Goal: Contribute content: Add original content to the website for others to see

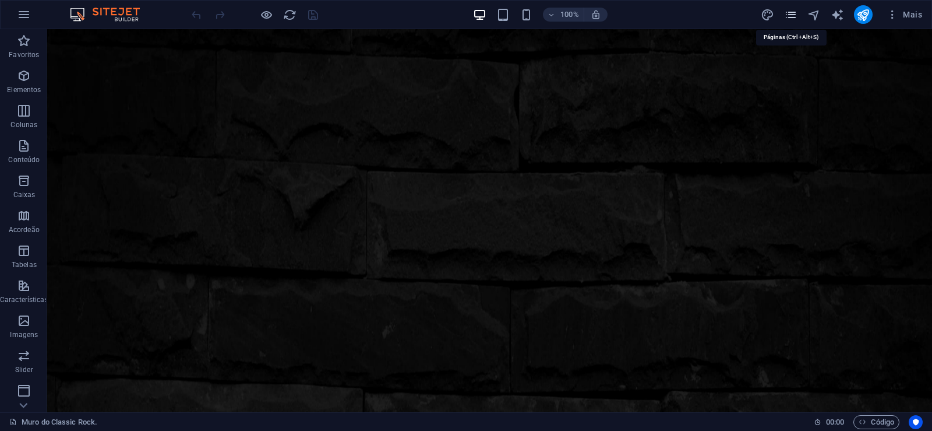
click at [788, 12] on icon "pages" at bounding box center [790, 14] width 13 height 13
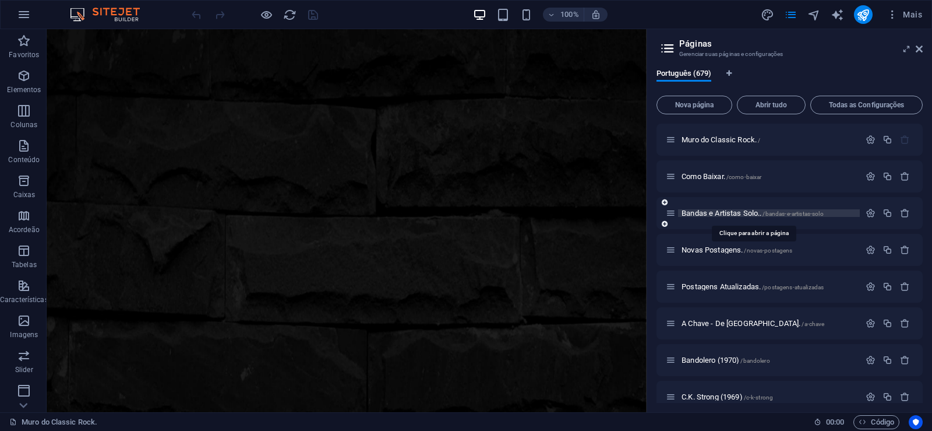
click at [720, 214] on span "Bandas e Artistas Solo.. /bandas-e-artistas-solo" at bounding box center [753, 213] width 142 height 9
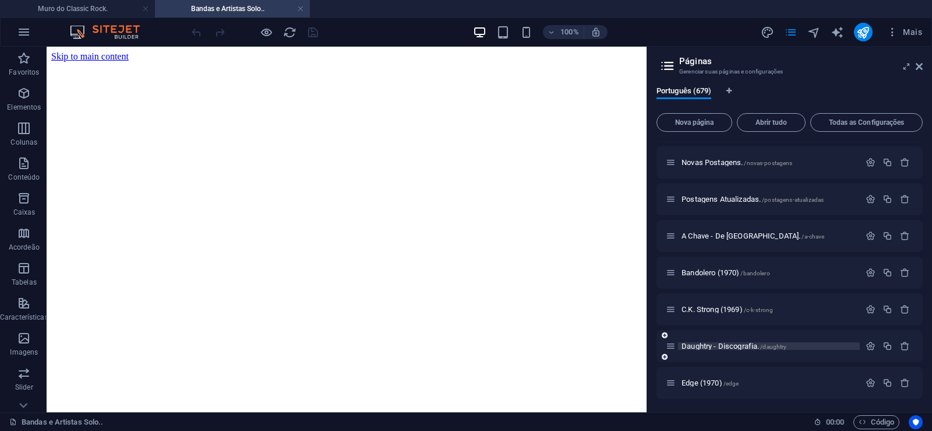
click at [709, 343] on span "Daughtry - Discografia. /daughtry" at bounding box center [734, 345] width 105 height 9
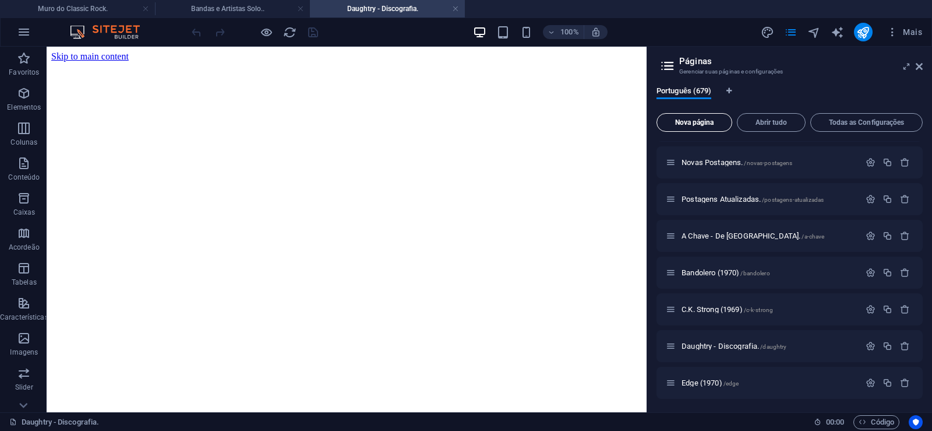
click at [697, 124] on span "Nova página" at bounding box center [694, 122] width 65 height 7
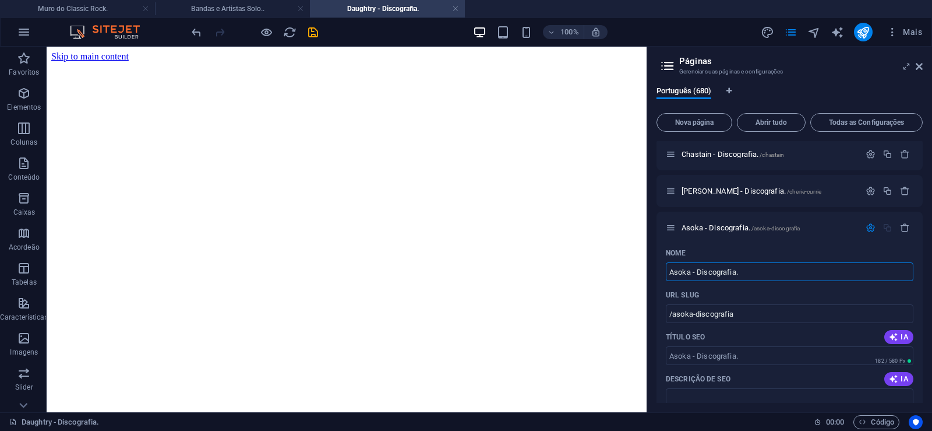
type input "Asoka - Discografia."
type input "/asoka-discografia"
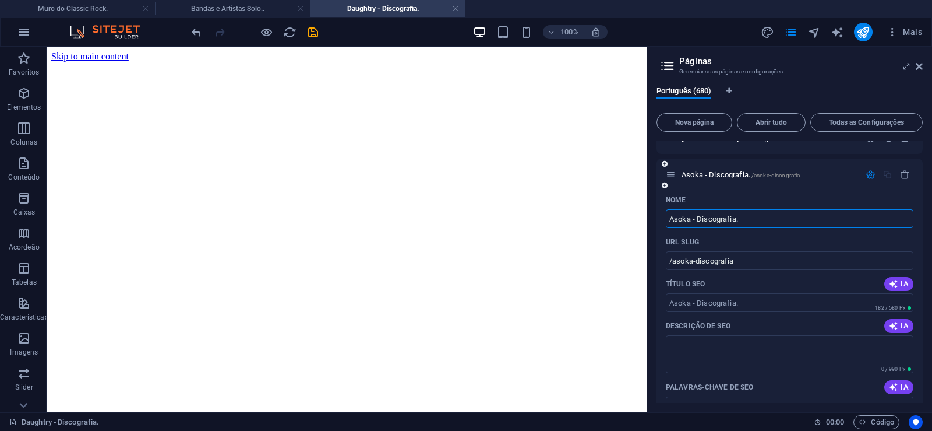
scroll to position [25061, 0]
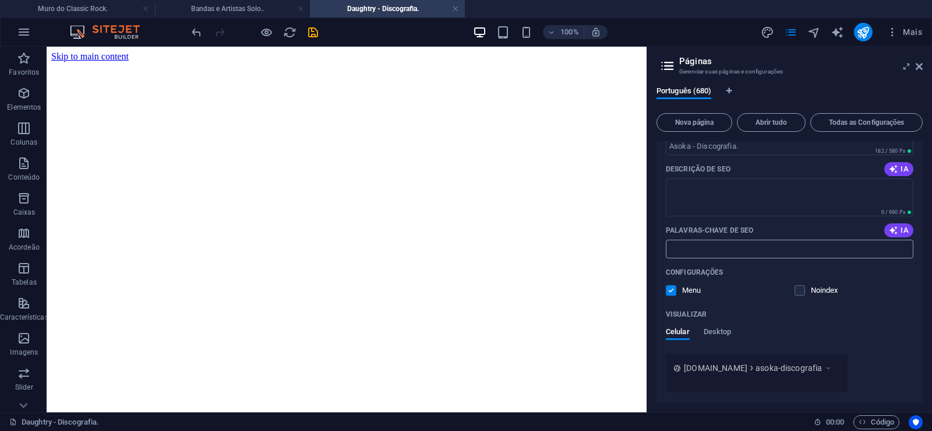
click at [710, 249] on input "Palavras-chave de SEO" at bounding box center [790, 248] width 248 height 19
paste input "Asoka - Discografia. Download."
type input "Asoka - Discografia. Download."
click at [722, 199] on textarea "Descrição de SEO" at bounding box center [790, 197] width 248 height 38
paste textarea "Uma interessante mistura de música psicodélica com texturas de blues e hard roc…"
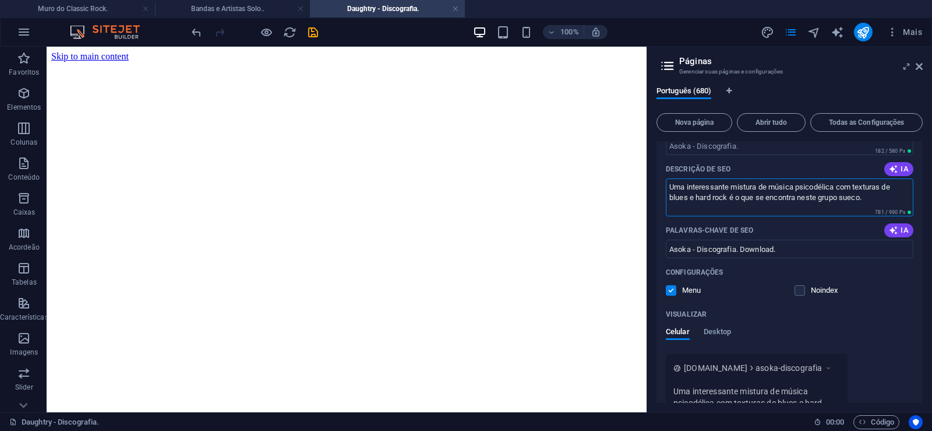
click at [690, 207] on textarea "Uma interessante mistura de música psicodélica com texturas de blues e hard roc…" at bounding box center [790, 197] width 248 height 38
type textarea "Uma interessante mistura de música psicodélica com texturas de blues e hard roc…"
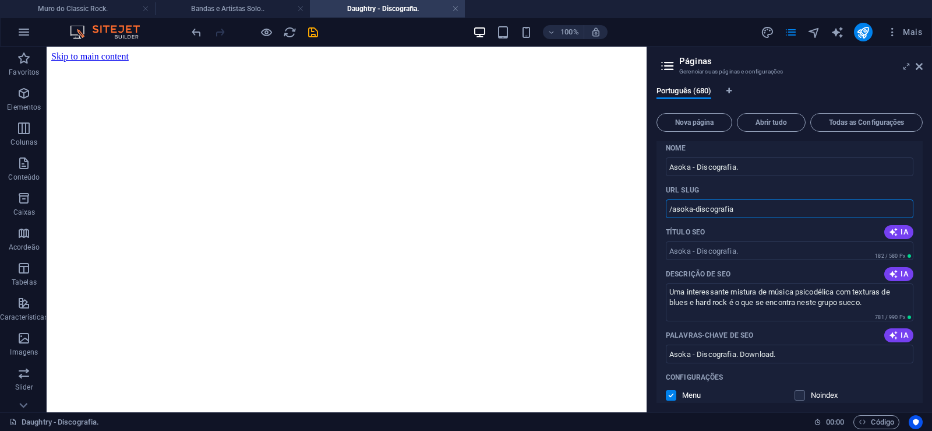
drag, startPoint x: 688, startPoint y: 207, endPoint x: 672, endPoint y: 217, distance: 19.4
click at [672, 217] on input "/asoka-discografia" at bounding box center [790, 208] width 248 height 19
click at [703, 211] on input "/asoka-discografia" at bounding box center [790, 208] width 248 height 19
drag, startPoint x: 693, startPoint y: 210, endPoint x: 753, endPoint y: 210, distance: 59.4
click at [753, 210] on input "/asoka-discografia" at bounding box center [790, 208] width 248 height 19
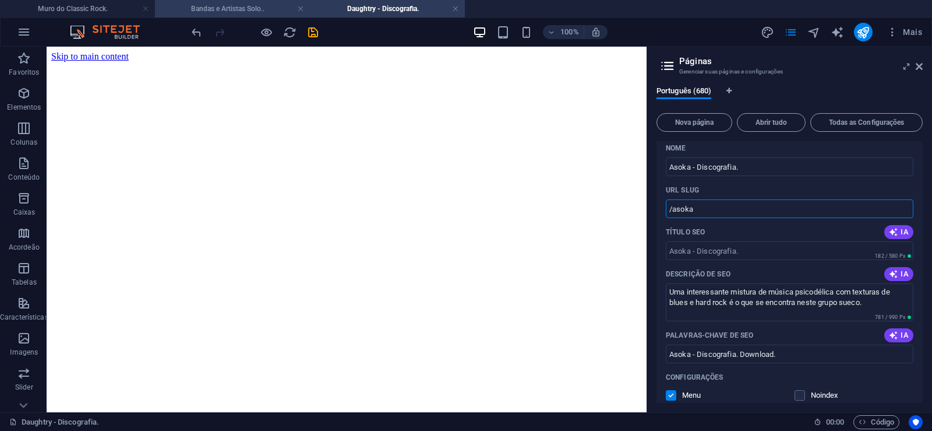
type input "/asoka"
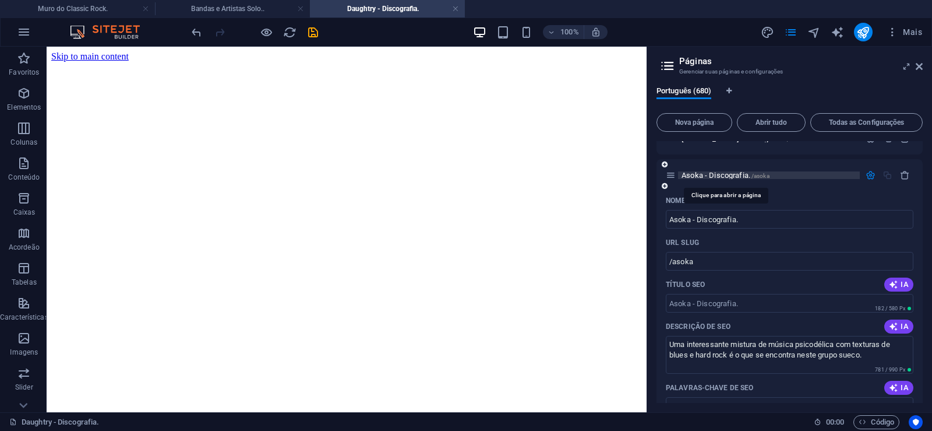
click at [716, 177] on span "Asoka - Discografia. /asoka" at bounding box center [726, 175] width 88 height 9
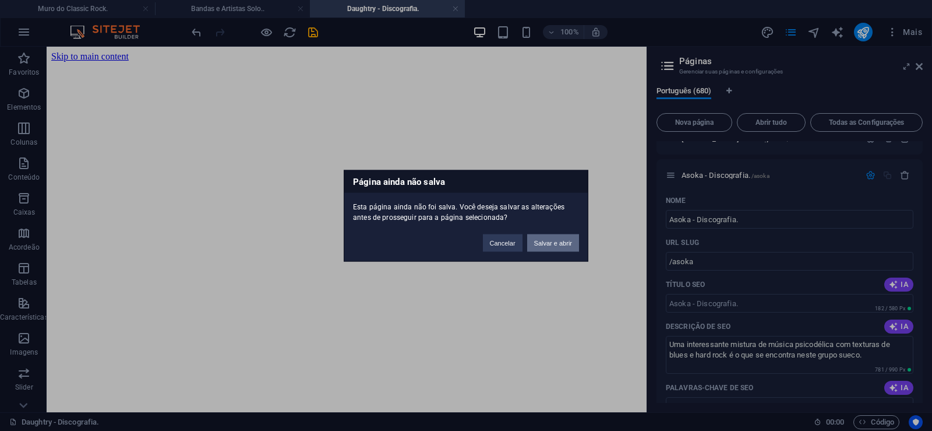
click at [549, 241] on button "Salvar e abrir" at bounding box center [553, 242] width 52 height 17
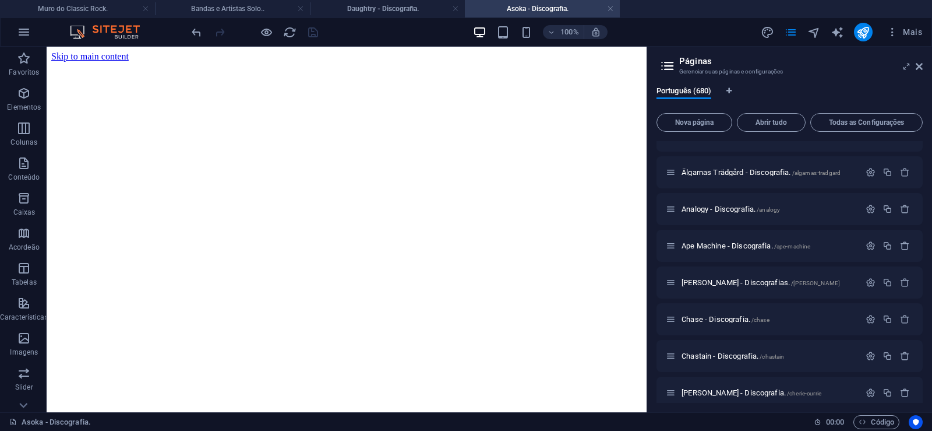
scroll to position [0, 0]
click at [918, 66] on icon at bounding box center [919, 66] width 7 height 9
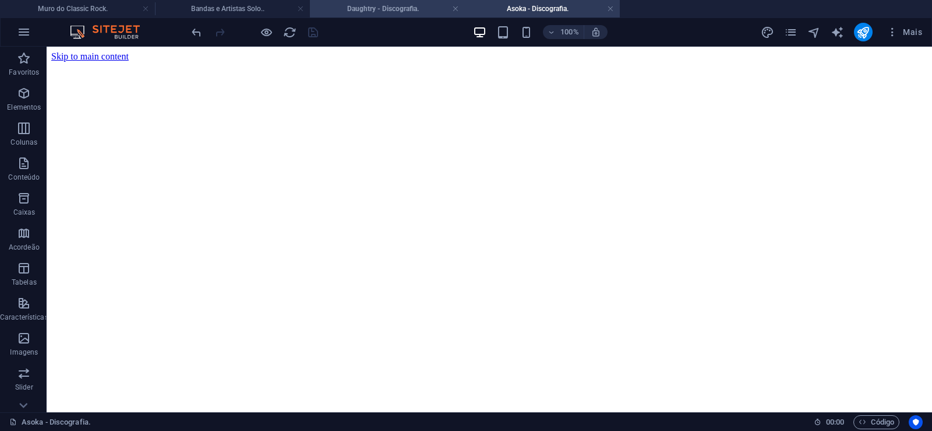
click at [356, 2] on h4 "Daughtry - Discografia." at bounding box center [387, 8] width 155 height 13
click figure
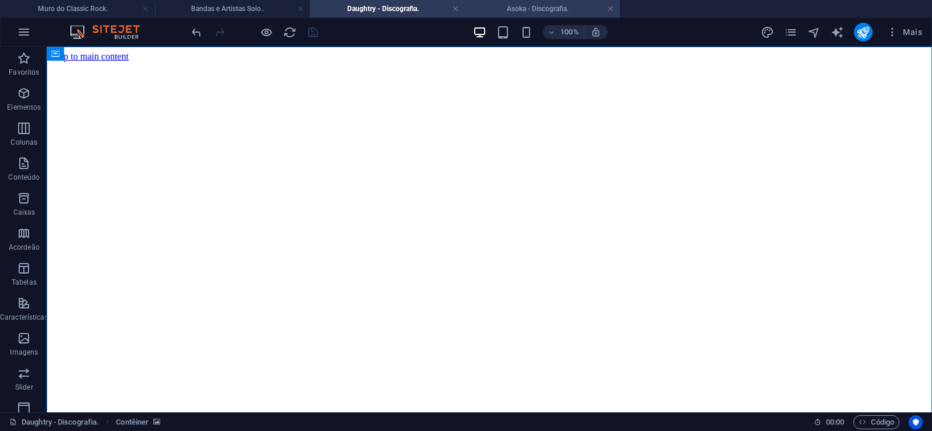
click at [551, 3] on h4 "Asoka - Discografia." at bounding box center [542, 8] width 155 height 13
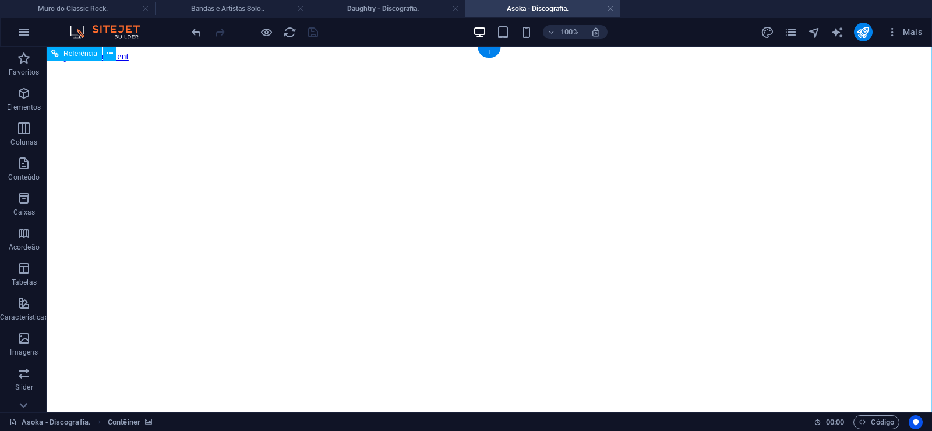
click at [88, 62] on figure at bounding box center [489, 62] width 876 height 0
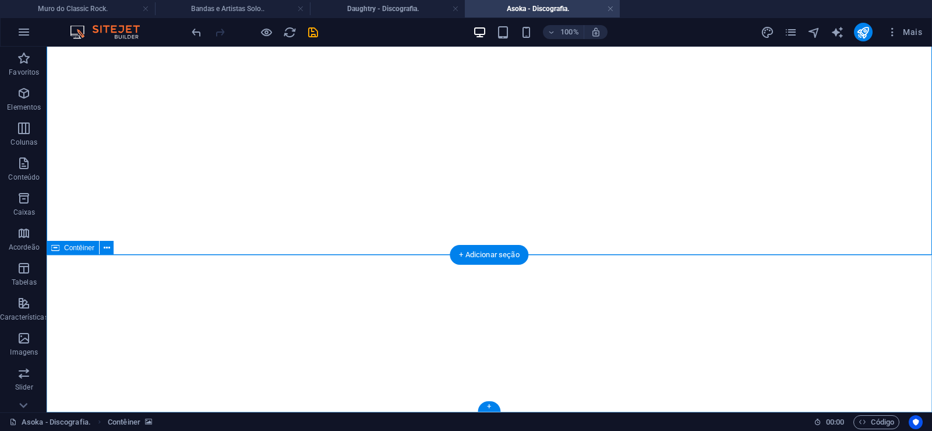
click div "Solte o conteúdo aqui ou Adicionar elementos Colar área de transferência"
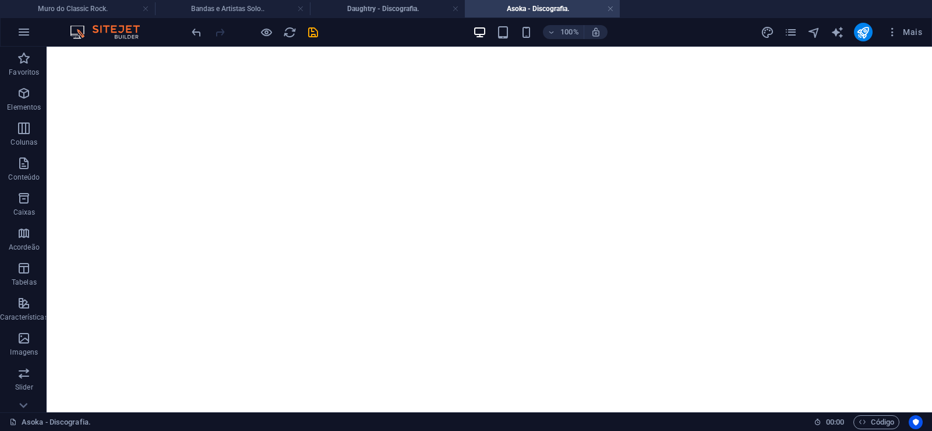
scroll to position [0, 0]
click figure
click div "Daughtry - Discografia."
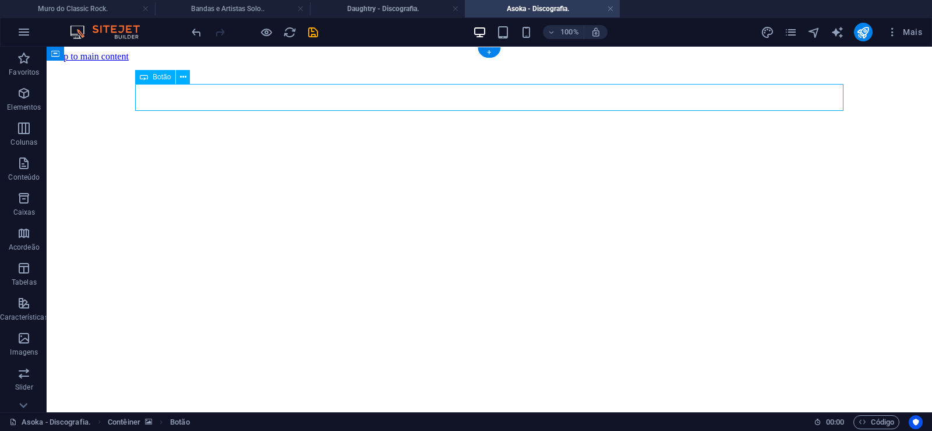
click div "Daughtry - Discografia."
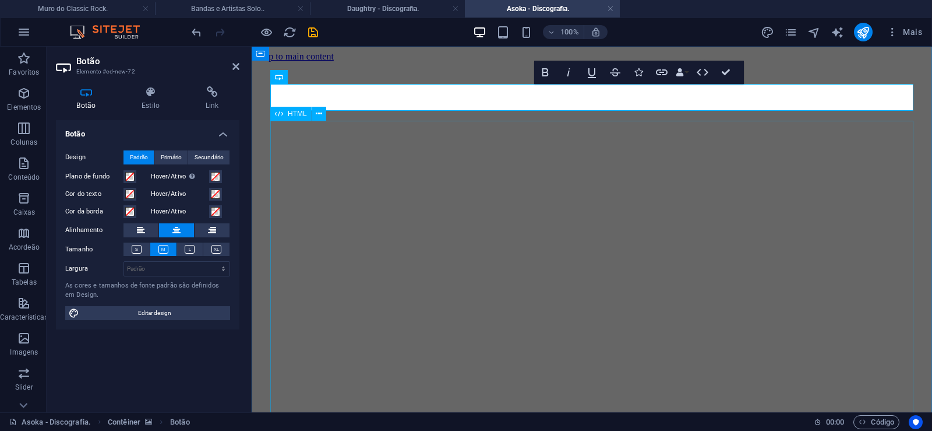
scroll to position [0, 8]
click div "Daughtry é uma banda norte-americana de rock liderada pelo ex-participante do p…"
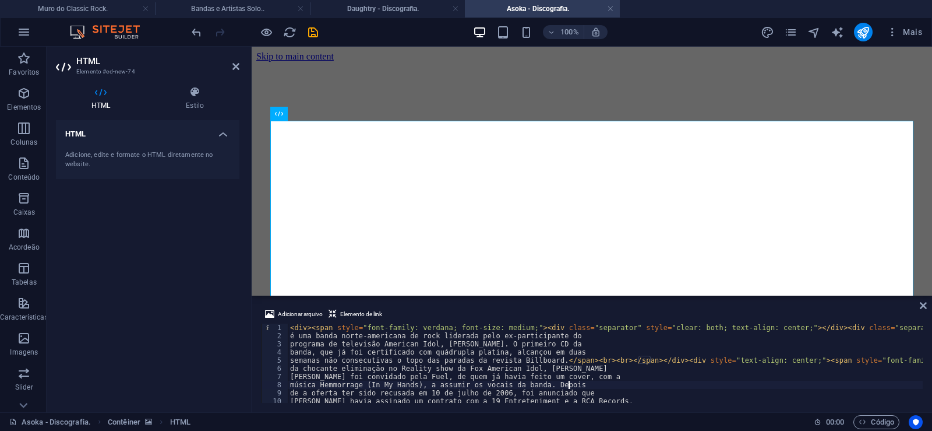
type textarea "música Hemmorrage (In My Hands), a assumir os vocais da banda. Depois"
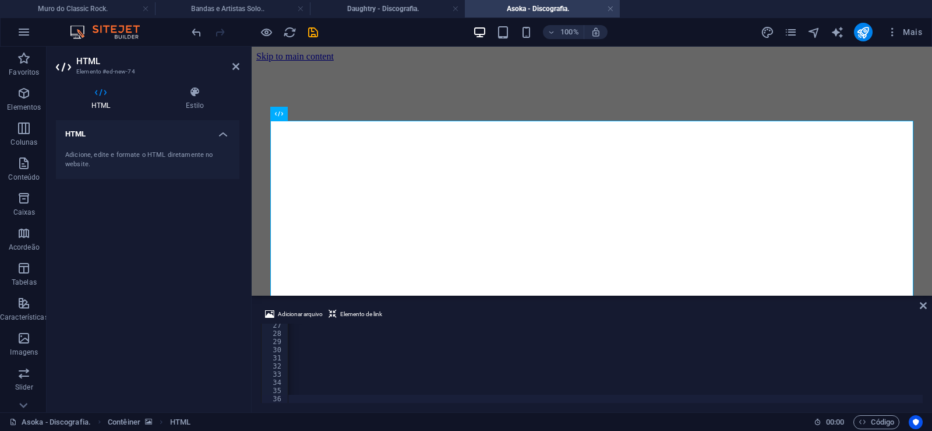
scroll to position [0, 38721]
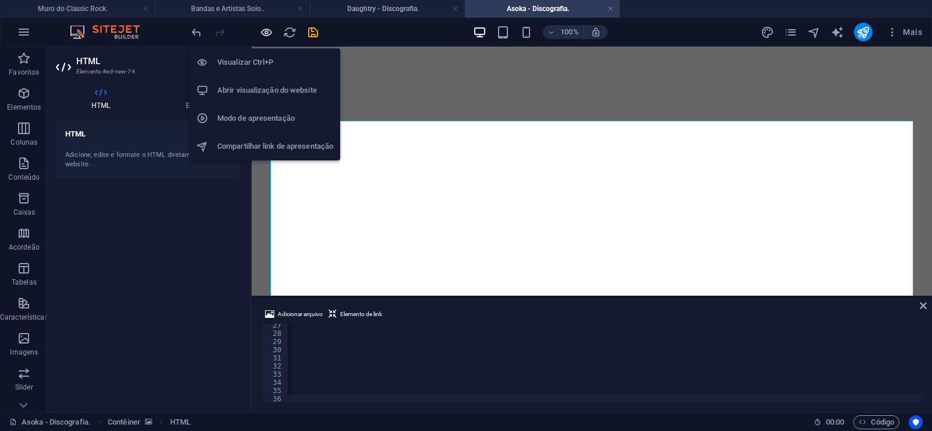
click at [264, 34] on icon "button" at bounding box center [266, 32] width 13 height 13
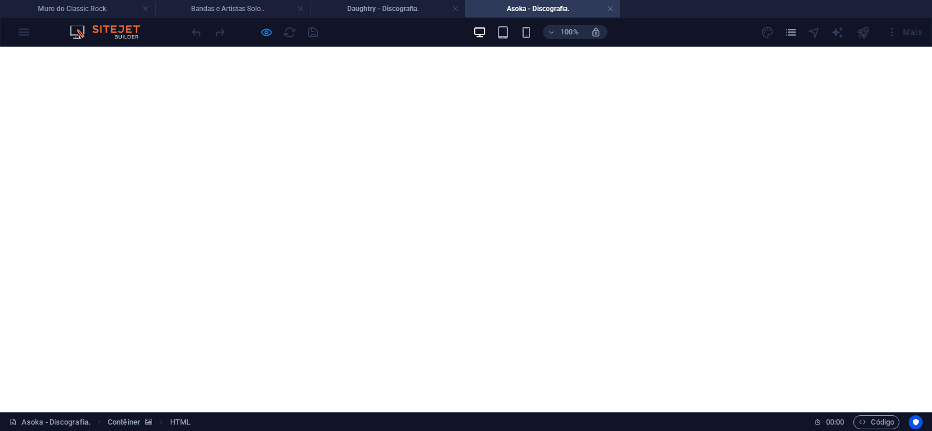
scroll to position [2065, 0]
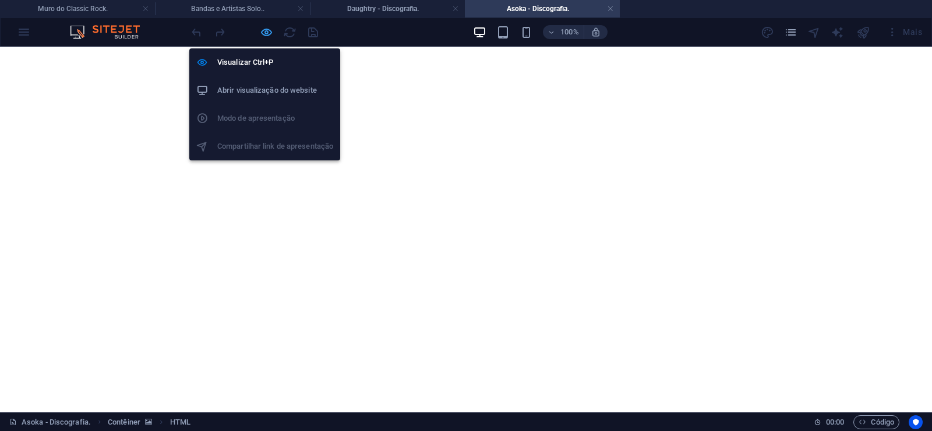
click at [262, 36] on icon "button" at bounding box center [266, 32] width 13 height 13
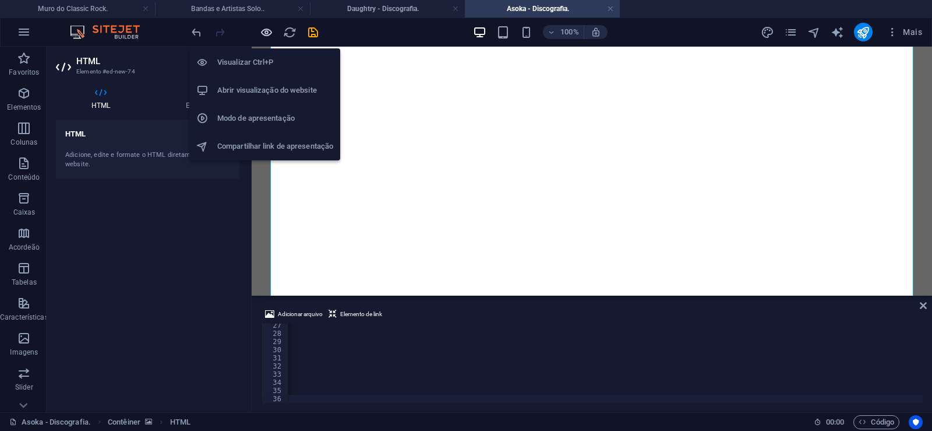
scroll to position [0, 38675]
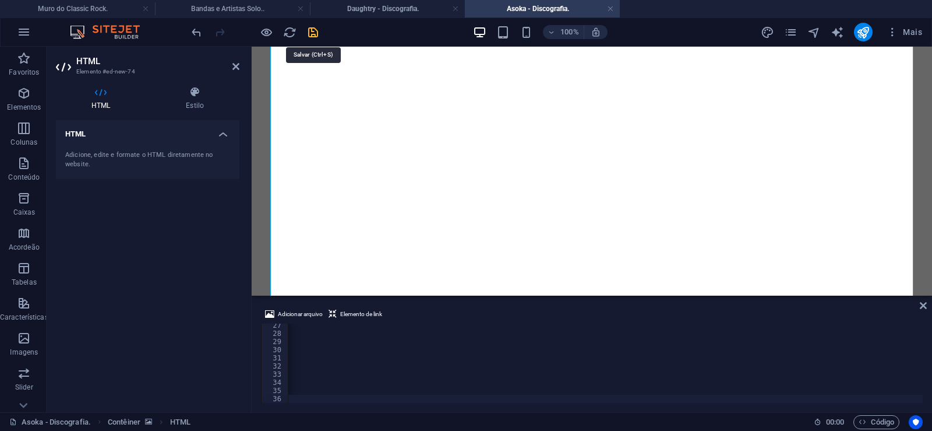
click at [310, 35] on icon "save" at bounding box center [312, 32] width 13 height 13
click at [610, 9] on link at bounding box center [610, 8] width 7 height 11
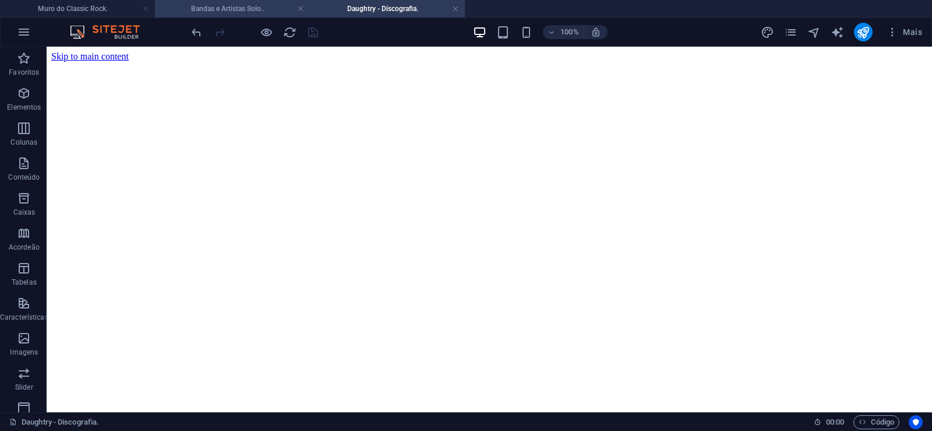
click at [192, 6] on h4 "Bandas e Artistas Solo.." at bounding box center [232, 8] width 155 height 13
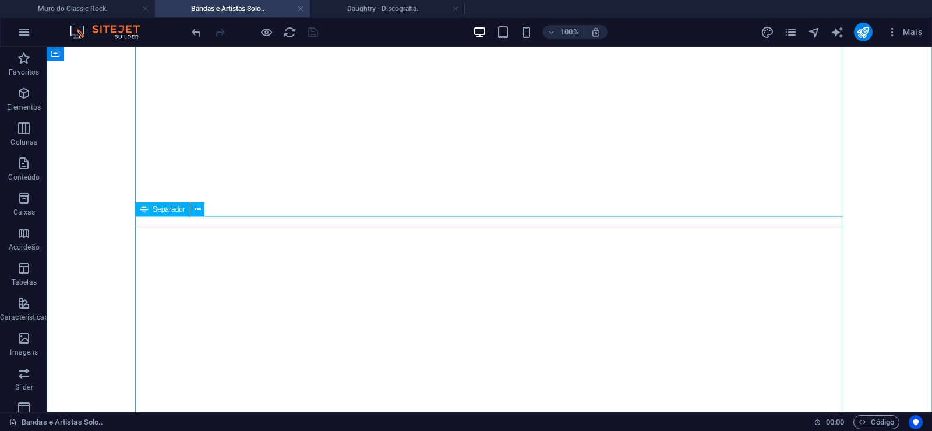
scroll to position [1545, 0]
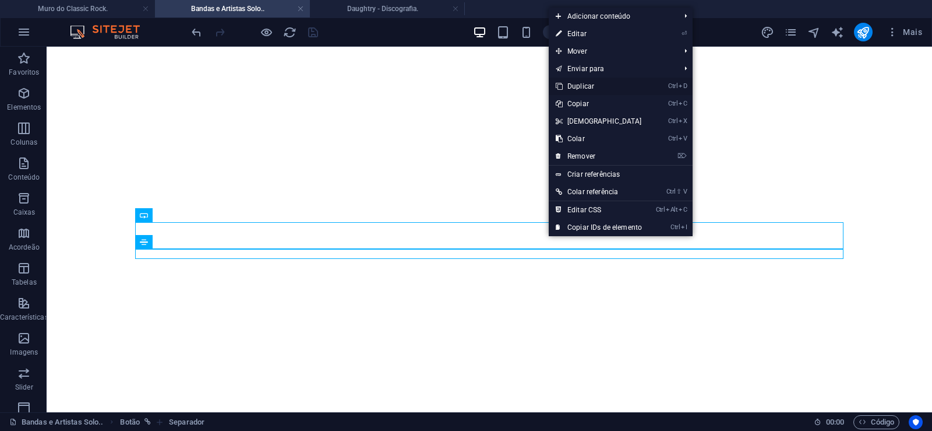
click at [570, 85] on link "Ctrl D Duplicar" at bounding box center [599, 85] width 100 height 17
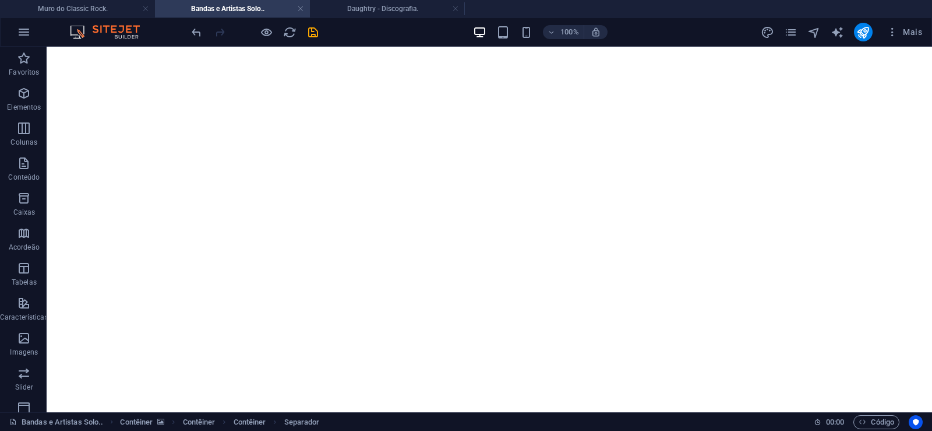
drag, startPoint x: 548, startPoint y: 281, endPoint x: 546, endPoint y: 257, distance: 24.0
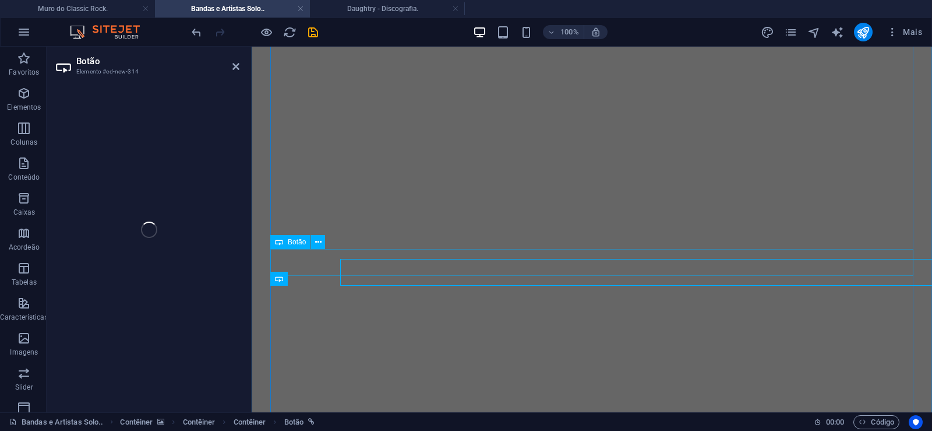
select select "px"
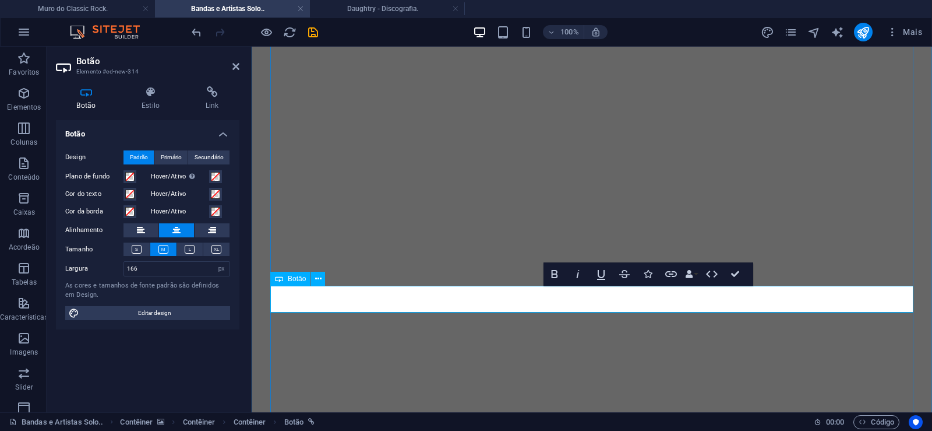
drag, startPoint x: 622, startPoint y: 297, endPoint x: 545, endPoint y: 304, distance: 76.6
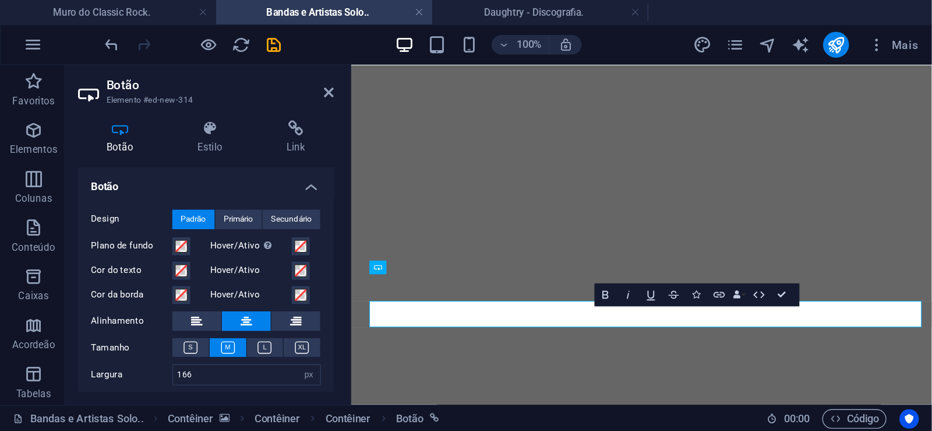
scroll to position [0, 8]
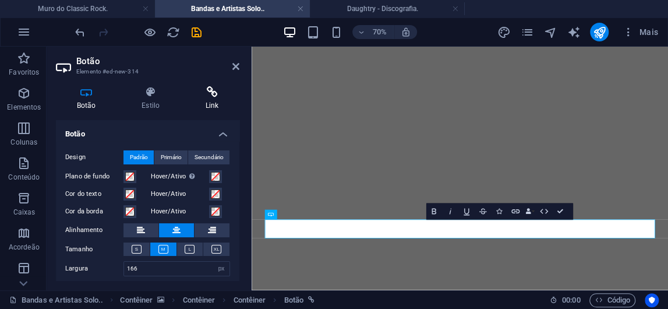
click at [216, 90] on icon at bounding box center [212, 92] width 55 height 12
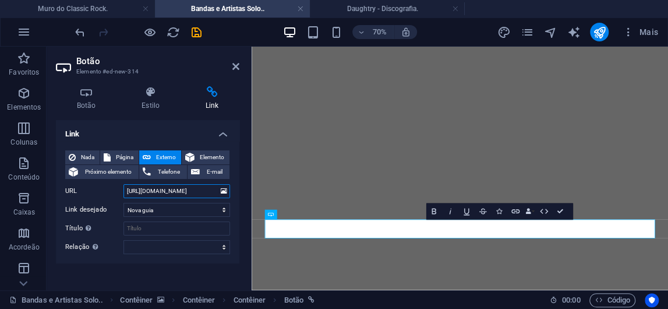
drag, startPoint x: 171, startPoint y: 192, endPoint x: 207, endPoint y: 192, distance: 35.5
click at [207, 192] on input "[URL][DOMAIN_NAME]" at bounding box center [177, 191] width 107 height 14
paste input "oka"
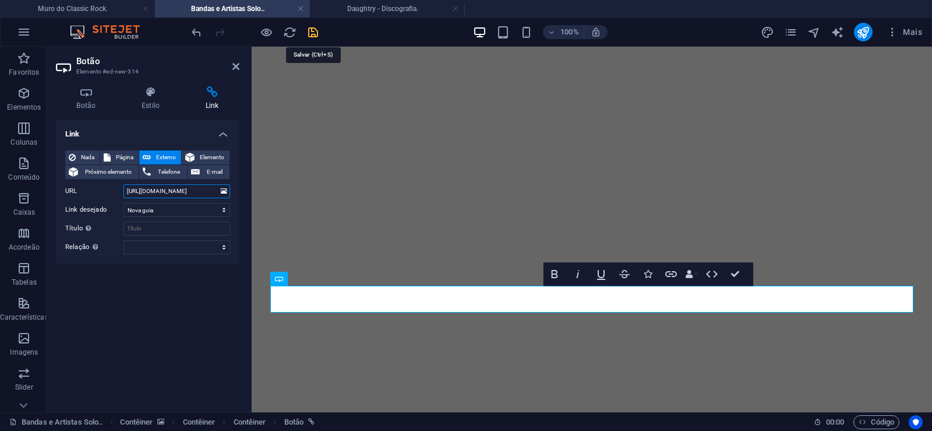
type input "[URL][DOMAIN_NAME]"
click at [312, 33] on icon "save" at bounding box center [312, 32] width 13 height 13
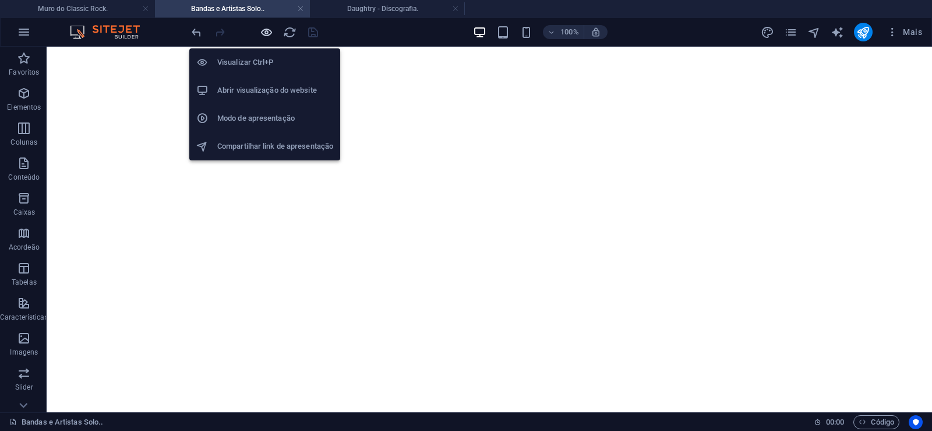
click at [269, 31] on icon "button" at bounding box center [266, 32] width 13 height 13
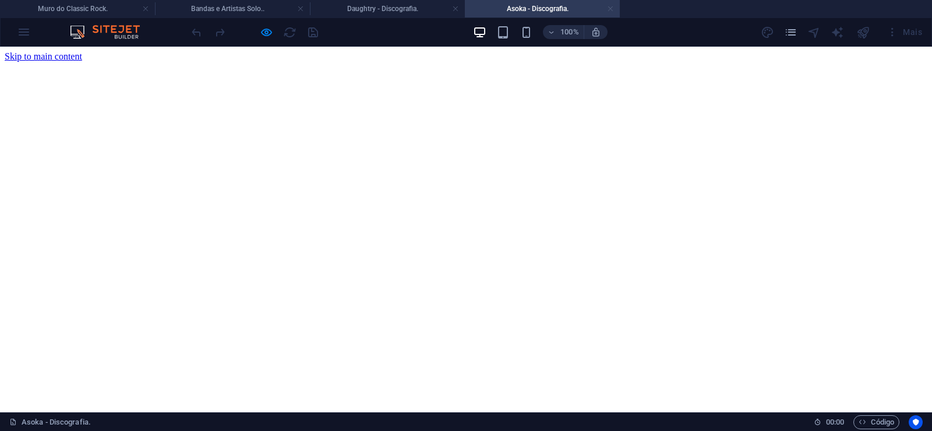
scroll to position [0, 0]
click at [611, 8] on link at bounding box center [610, 8] width 7 height 11
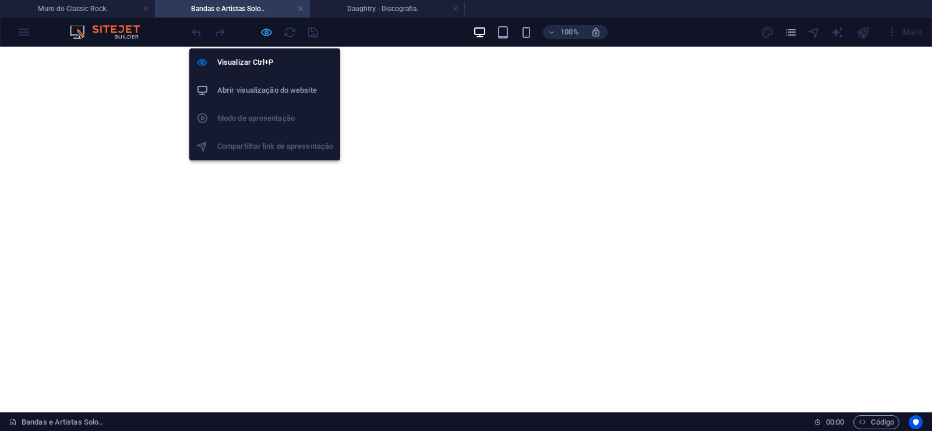
click at [267, 35] on icon "button" at bounding box center [266, 32] width 13 height 13
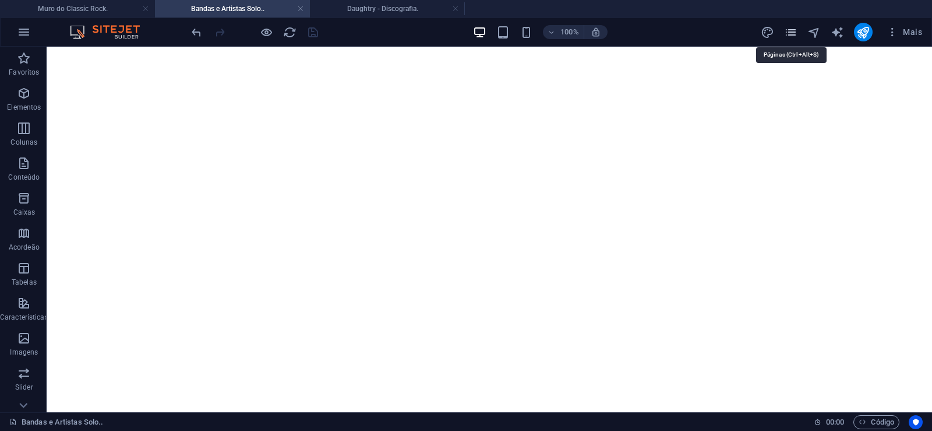
click at [792, 36] on icon "pages" at bounding box center [790, 32] width 13 height 13
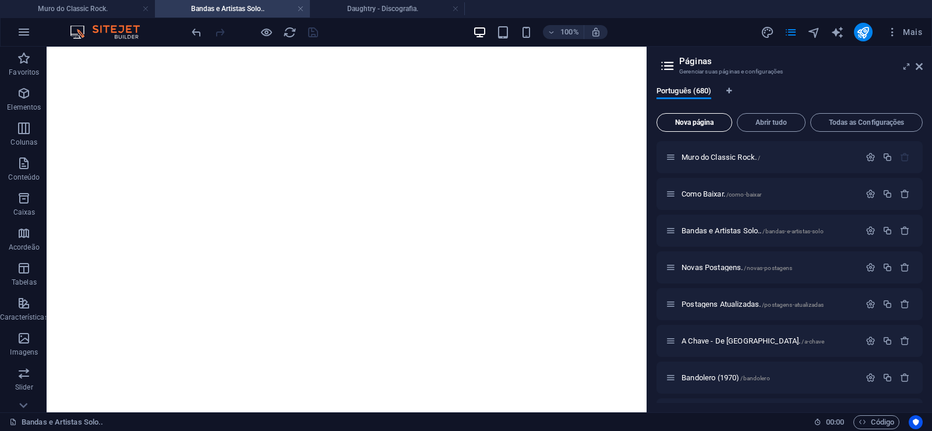
click at [690, 124] on span "Nova página" at bounding box center [694, 122] width 65 height 7
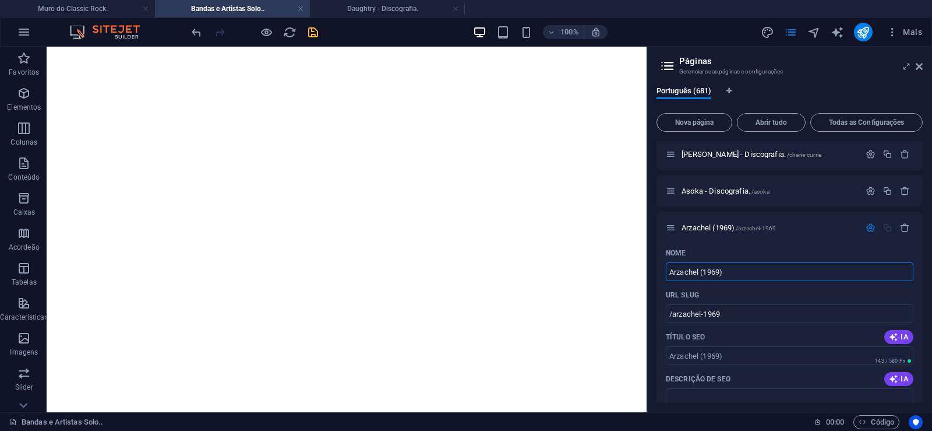
type input "Arzachel (1969)"
type input "/arzachel-1969"
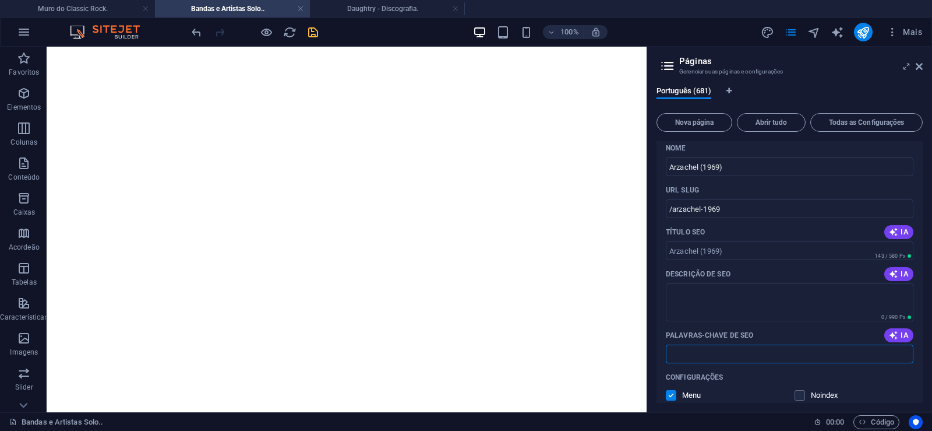
click at [724, 353] on input "Palavras-chave de SEO" at bounding box center [790, 353] width 248 height 19
paste input "Arzachel (1969) Download."
type input "Arzachel (1969) Download."
click at [762, 294] on textarea "Descrição de SEO" at bounding box center [790, 302] width 248 height 38
paste textarea "Arzachel foi uma banda inglesa formada em 1968, enquanto a maioria de seus memb…"
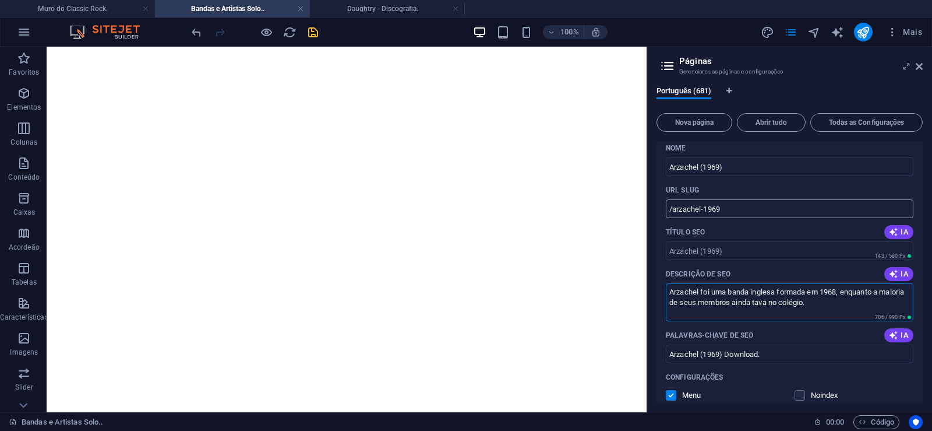
click at [700, 211] on input "/arzachel-1969" at bounding box center [790, 208] width 248 height 19
type textarea "Arzachel foi uma banda inglesa formada em 1968, enquanto a maioria de seus memb…"
click at [701, 209] on input "/arzachel-1969" at bounding box center [790, 208] width 248 height 19
drag, startPoint x: 703, startPoint y: 210, endPoint x: 673, endPoint y: 222, distance: 31.9
click at [673, 218] on input "/arzachel-1969" at bounding box center [790, 208] width 248 height 19
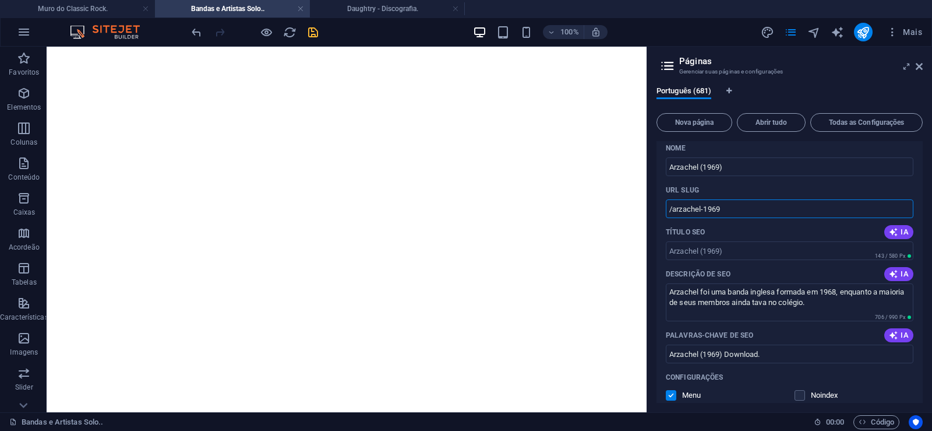
click at [713, 206] on input "/arzachel-1969" at bounding box center [790, 208] width 248 height 19
click at [703, 209] on input "/arzachel-1969" at bounding box center [790, 208] width 248 height 19
drag, startPoint x: 703, startPoint y: 209, endPoint x: 733, endPoint y: 210, distance: 30.3
click at [733, 210] on input "/arzachel-1969" at bounding box center [790, 208] width 248 height 19
type input "/arzachel"
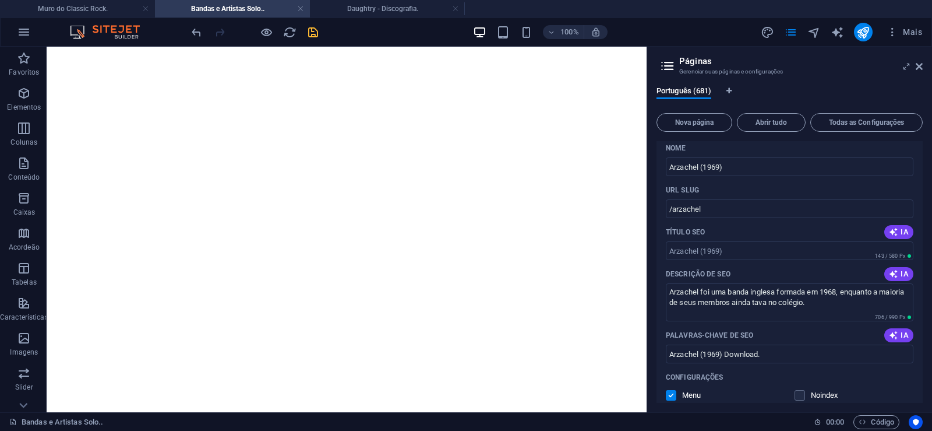
scroll to position [24940, 0]
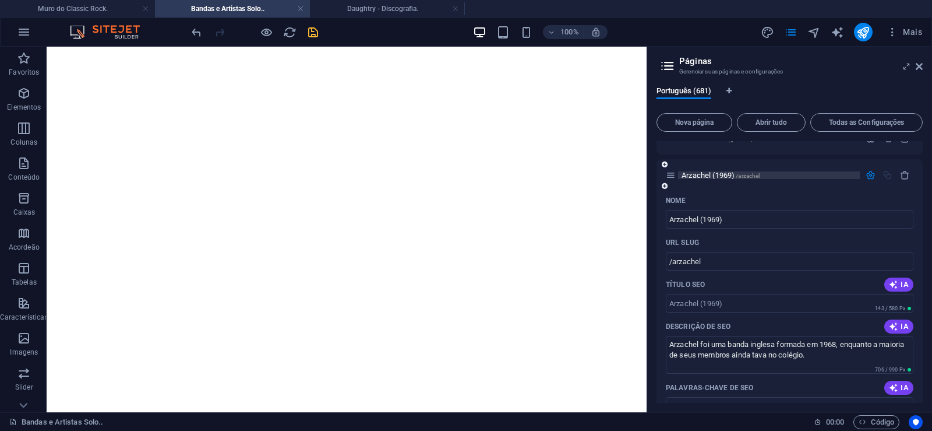
click at [722, 176] on span "Arzachel (1969) /arzachel" at bounding box center [721, 175] width 78 height 9
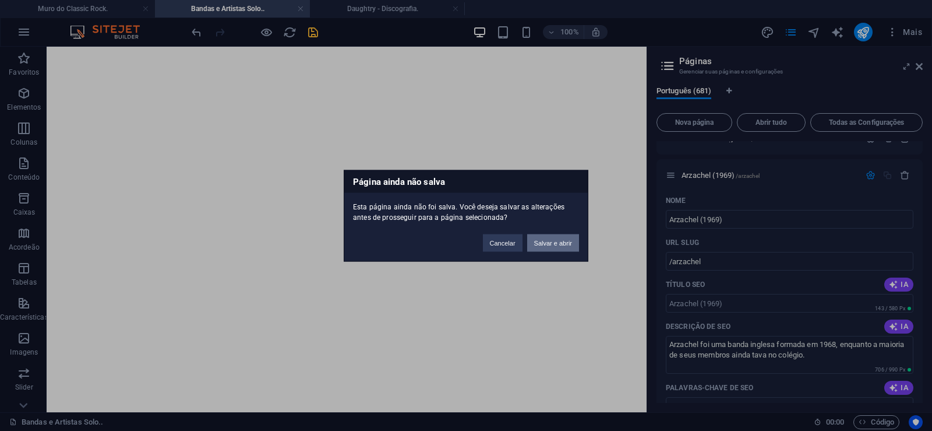
click at [538, 242] on button "Salvar e abrir" at bounding box center [553, 242] width 52 height 17
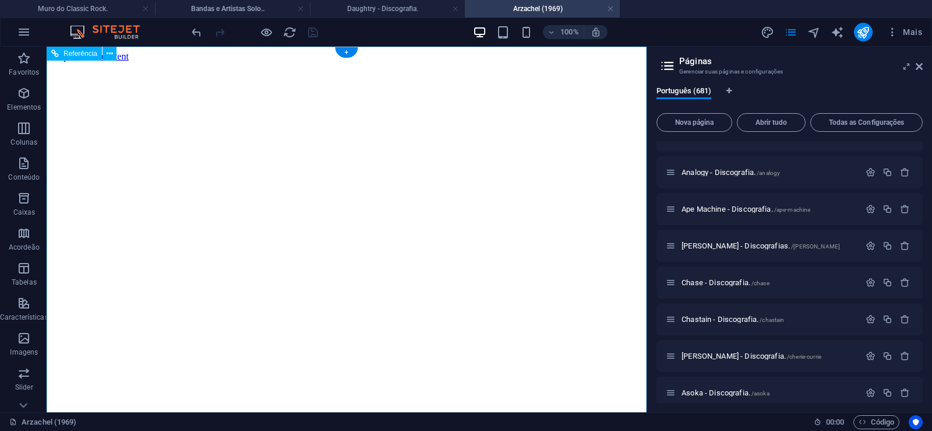
scroll to position [0, 0]
click at [917, 68] on icon at bounding box center [919, 66] width 7 height 9
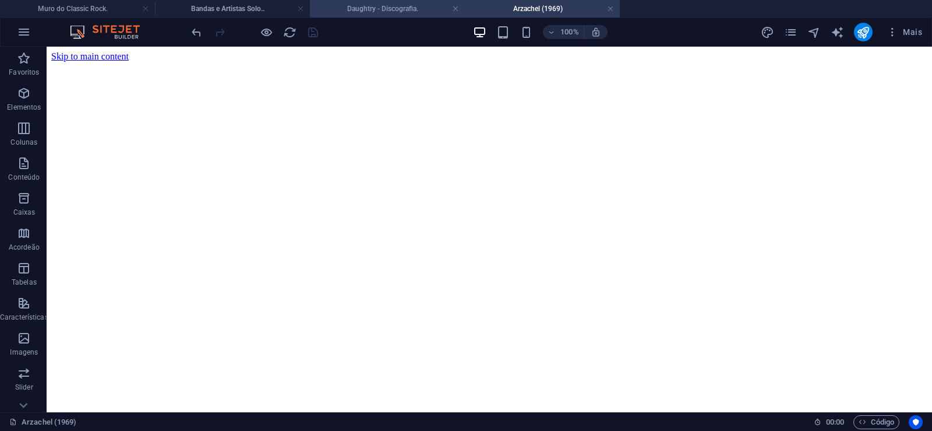
click at [375, 9] on h4 "Daughtry - Discografia." at bounding box center [387, 8] width 155 height 13
click figure
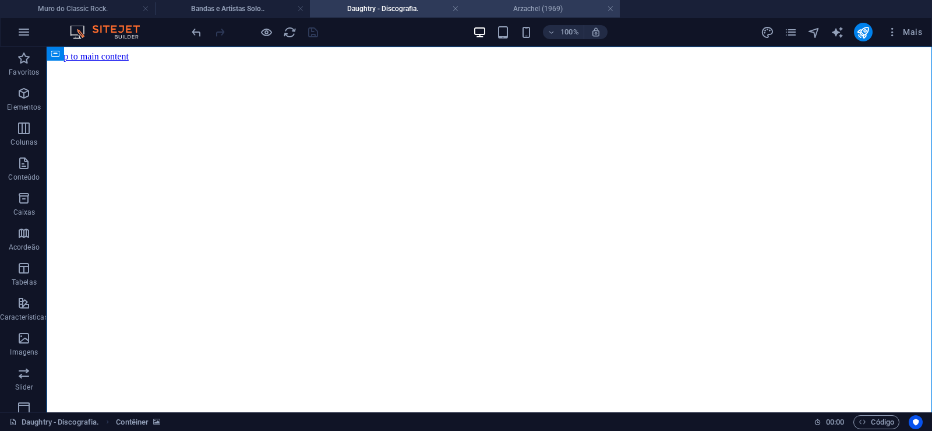
click at [527, 10] on h4 "Arzachel (1969)" at bounding box center [542, 8] width 155 height 13
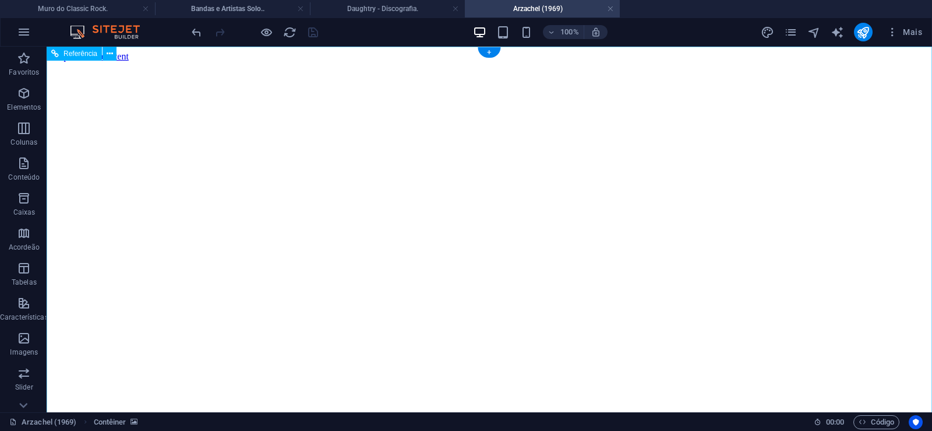
click at [99, 62] on figure at bounding box center [489, 62] width 876 height 0
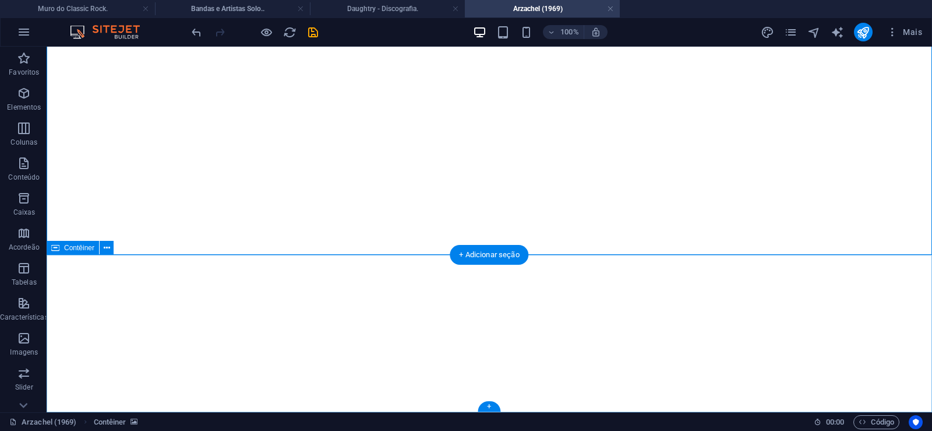
click div "Solte o conteúdo aqui ou Adicionar elementos Colar área de transferência"
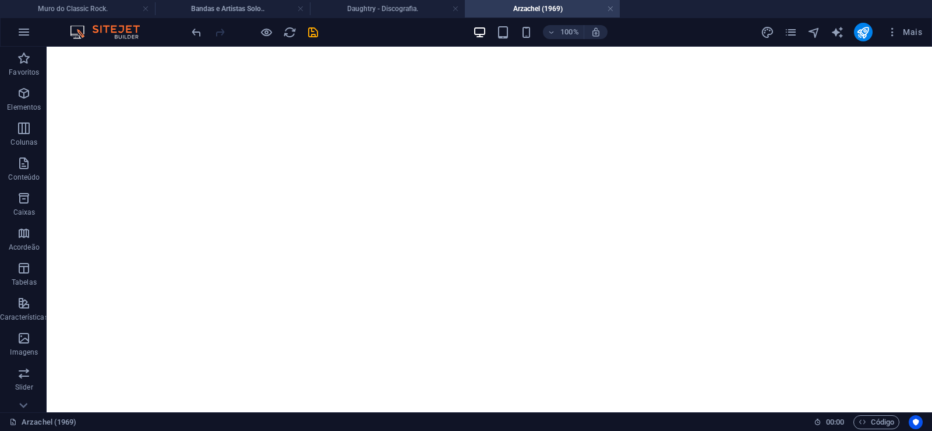
scroll to position [0, 0]
click figure
click div "Daughtry - Discografia."
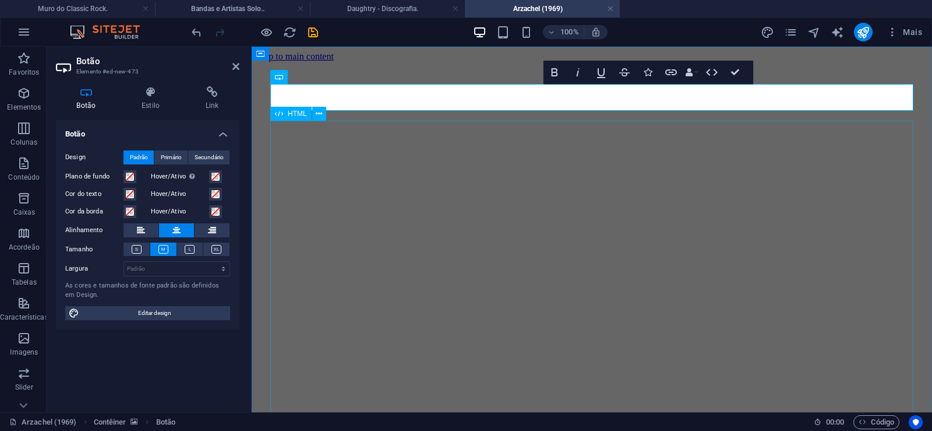
scroll to position [0, 12]
click div "Daughtry é uma banda norte-americana de rock liderada pelo ex-participante do p…"
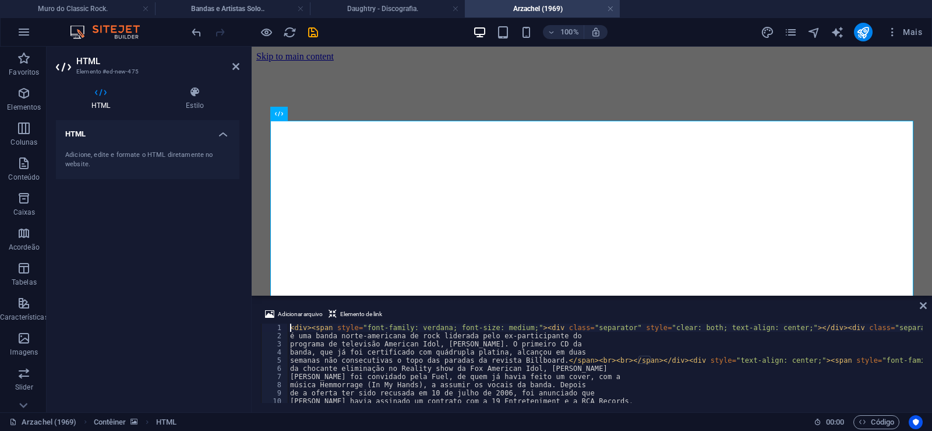
type textarea "música Hemmorrage (In My Hands), a assumir os vocais da banda. Depois"
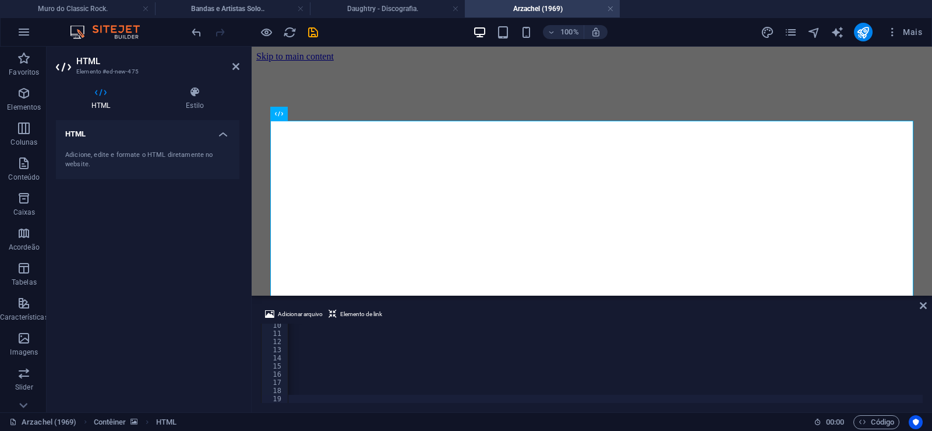
scroll to position [0, 38721]
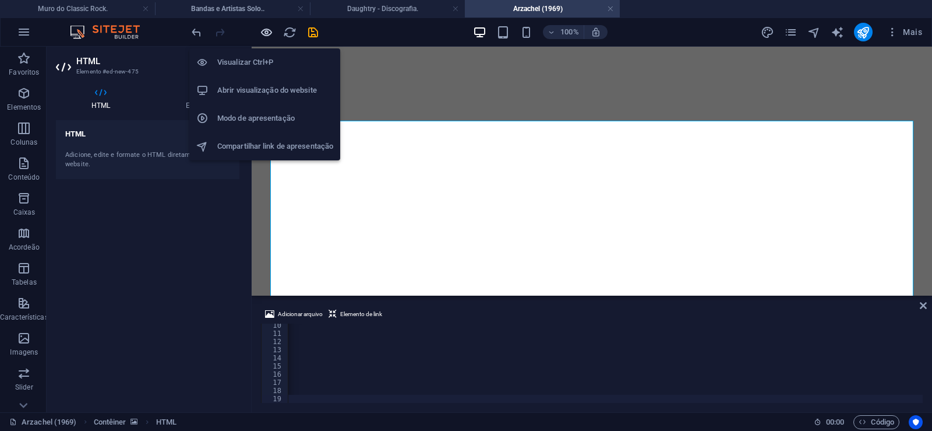
click at [262, 29] on icon "button" at bounding box center [266, 32] width 13 height 13
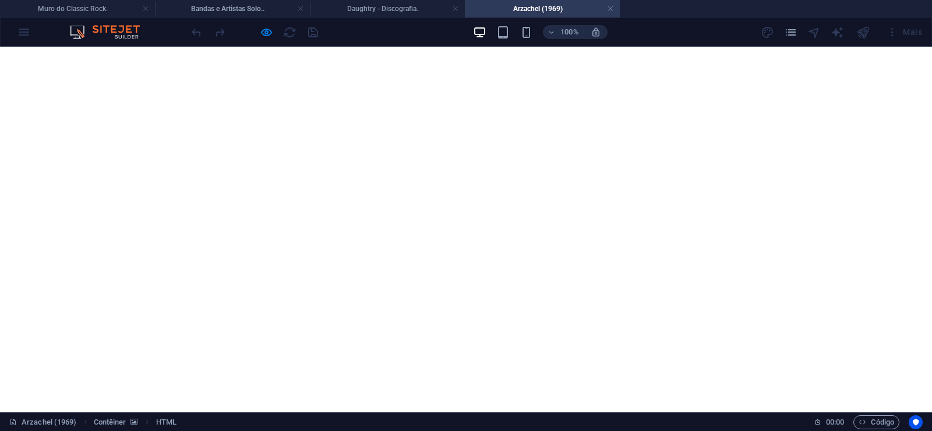
scroll to position [238, 0]
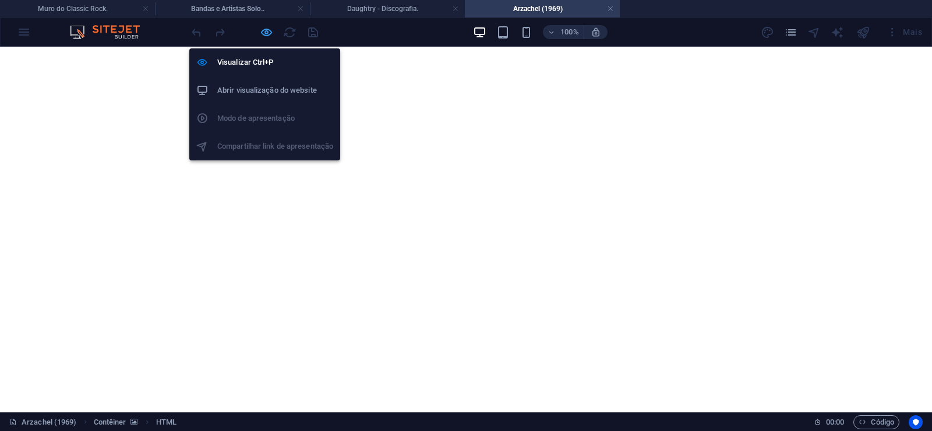
click at [270, 36] on icon "button" at bounding box center [266, 32] width 13 height 13
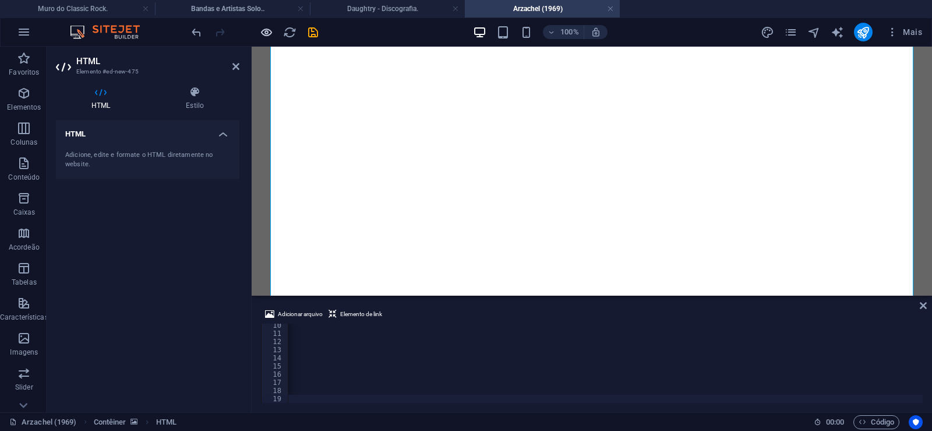
scroll to position [0, 38675]
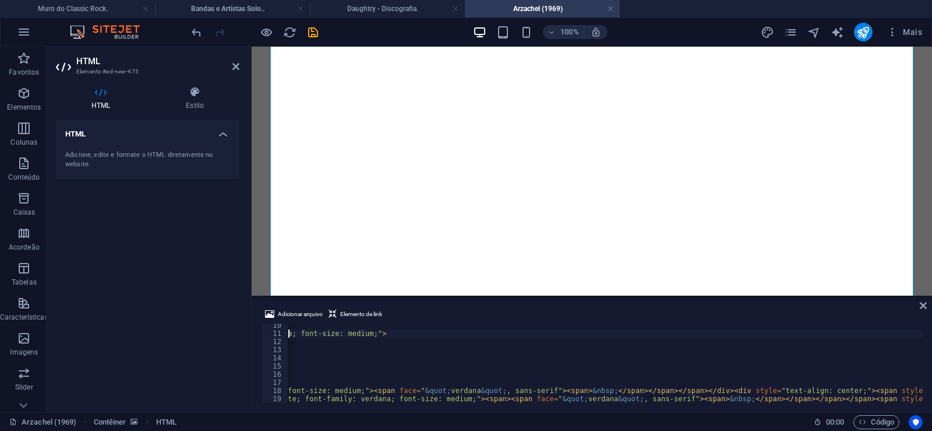
type textarea "<span style="font-family: verdana; font-size: medium;"><span face="&quot;verdan…"
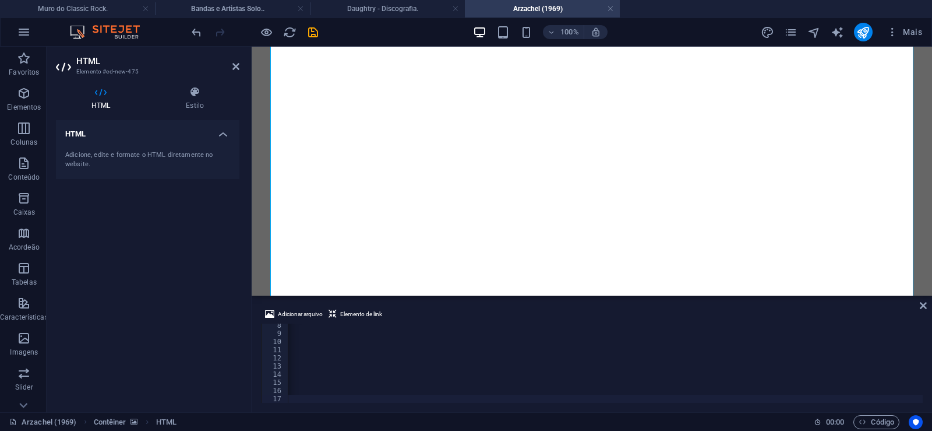
scroll to position [0, 38722]
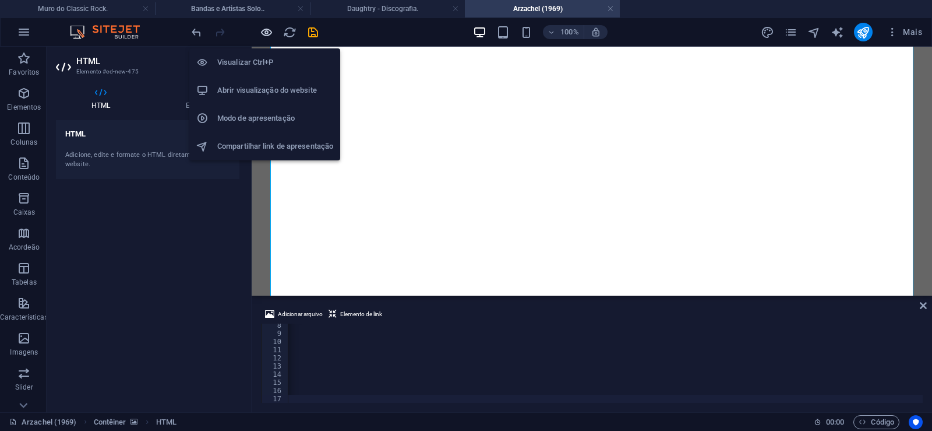
click at [263, 30] on icon "button" at bounding box center [266, 32] width 13 height 13
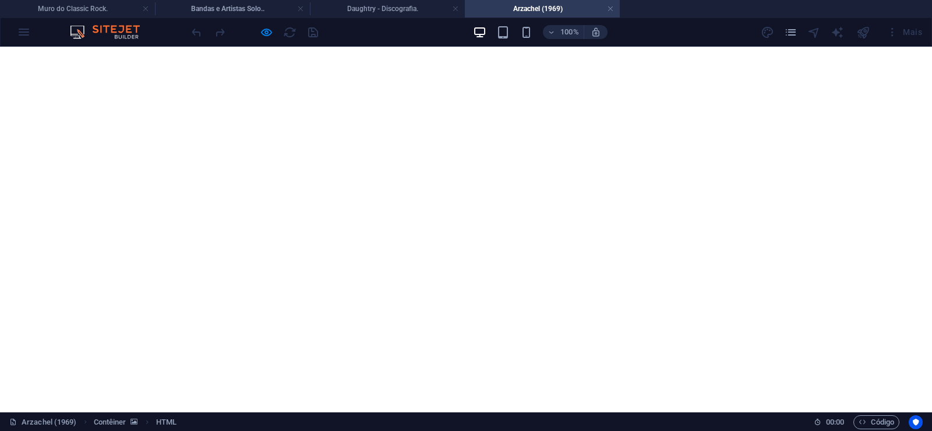
scroll to position [0, 0]
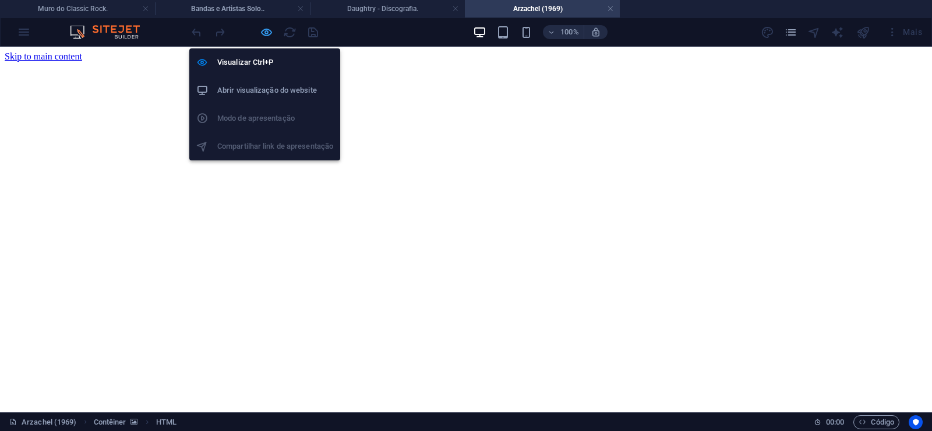
click at [268, 30] on icon "button" at bounding box center [266, 32] width 13 height 13
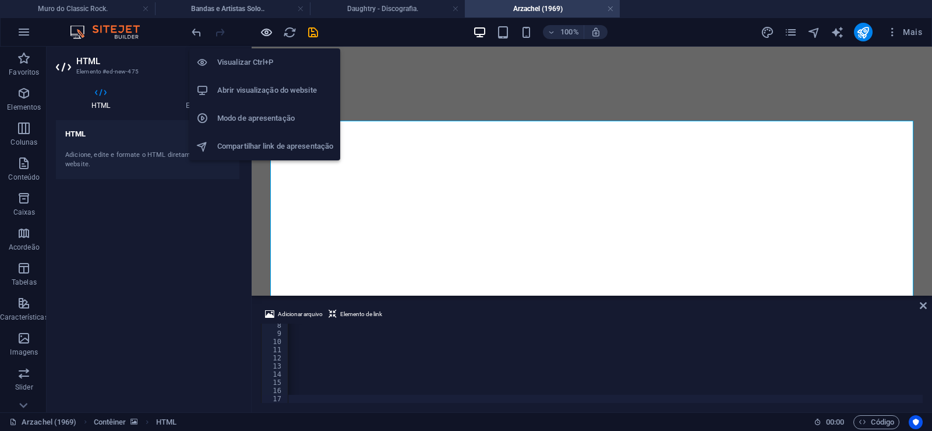
scroll to position [0, 38675]
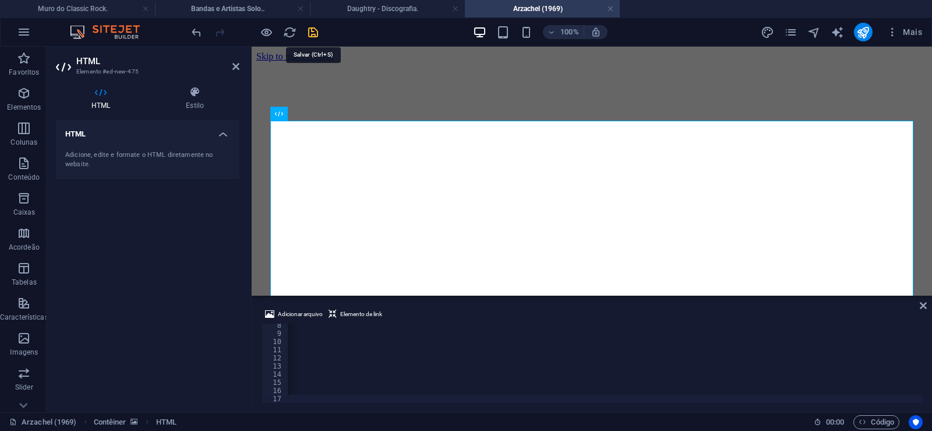
click at [316, 33] on icon "save" at bounding box center [312, 32] width 13 height 13
click at [611, 8] on link at bounding box center [610, 8] width 7 height 11
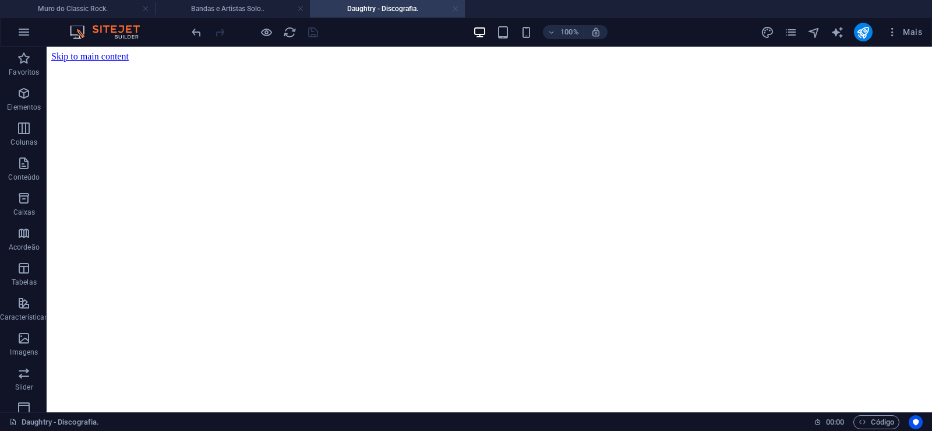
click at [457, 9] on link at bounding box center [455, 8] width 7 height 11
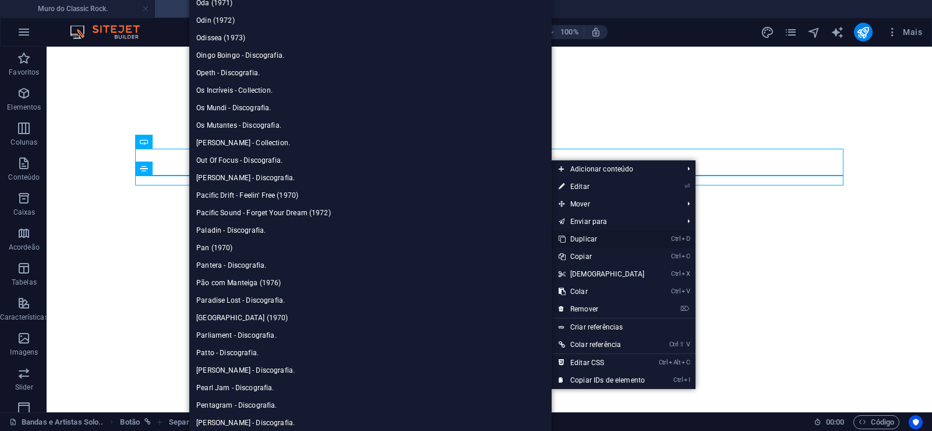
click at [582, 238] on link "Ctrl D Duplicar" at bounding box center [602, 238] width 100 height 17
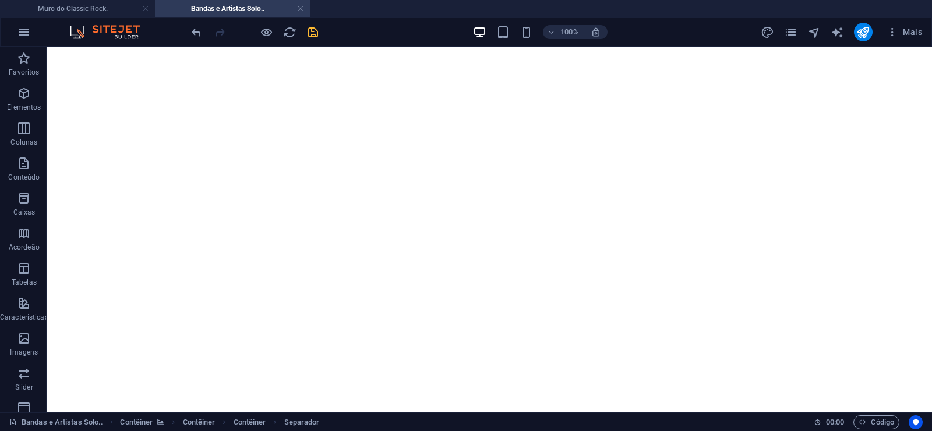
drag, startPoint x: 549, startPoint y: 207, endPoint x: 541, endPoint y: 183, distance: 25.1
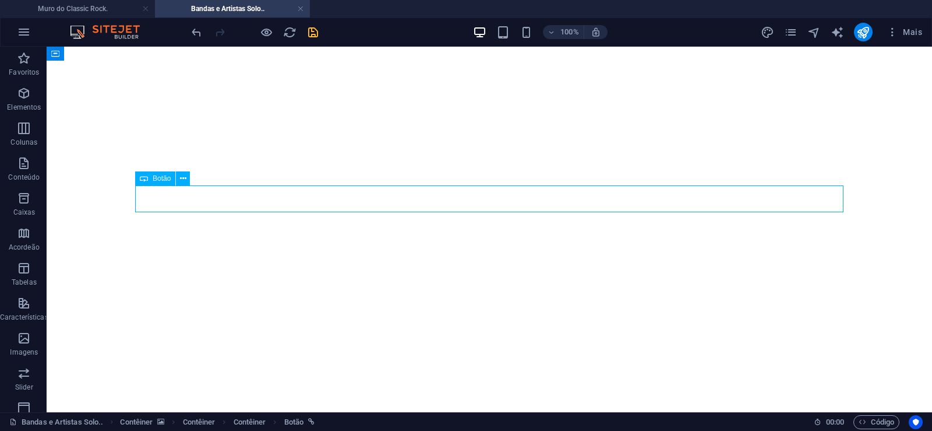
select select "px"
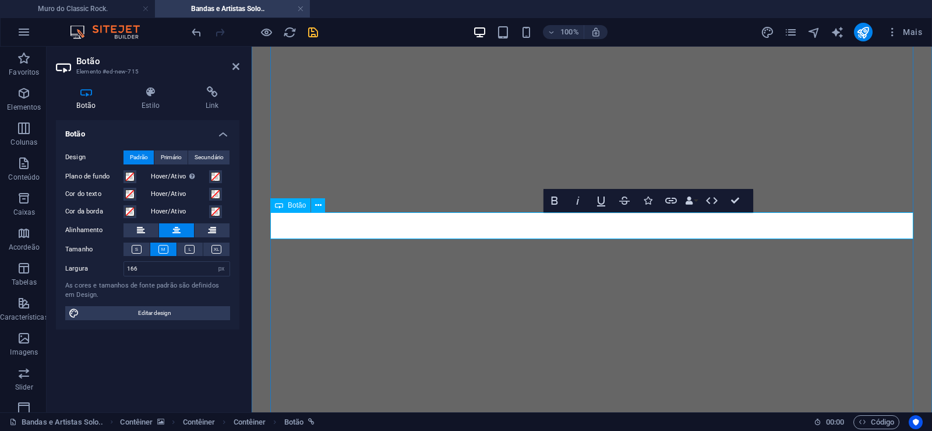
drag, startPoint x: 626, startPoint y: 225, endPoint x: 538, endPoint y: 224, distance: 88.0
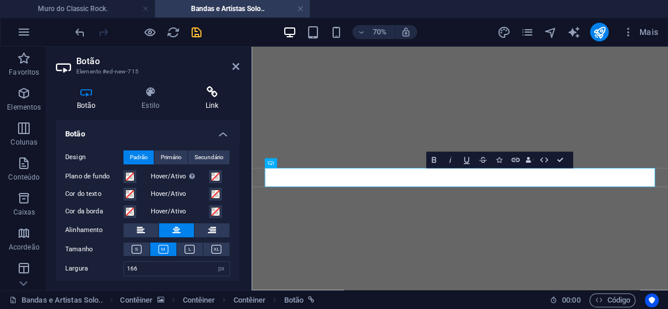
click at [210, 100] on h4 "Link" at bounding box center [212, 98] width 55 height 24
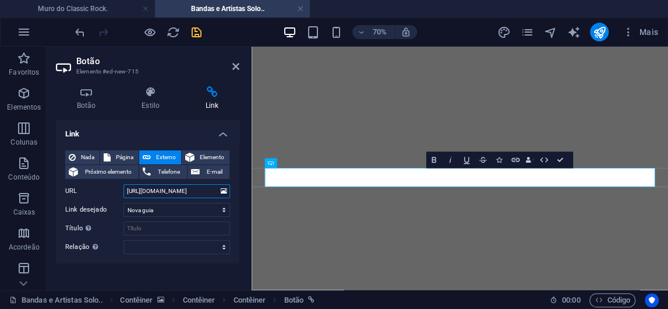
drag, startPoint x: 171, startPoint y: 191, endPoint x: 217, endPoint y: 191, distance: 45.4
click at [217, 191] on input "[URL][DOMAIN_NAME]" at bounding box center [177, 191] width 107 height 14
paste input "zachel"
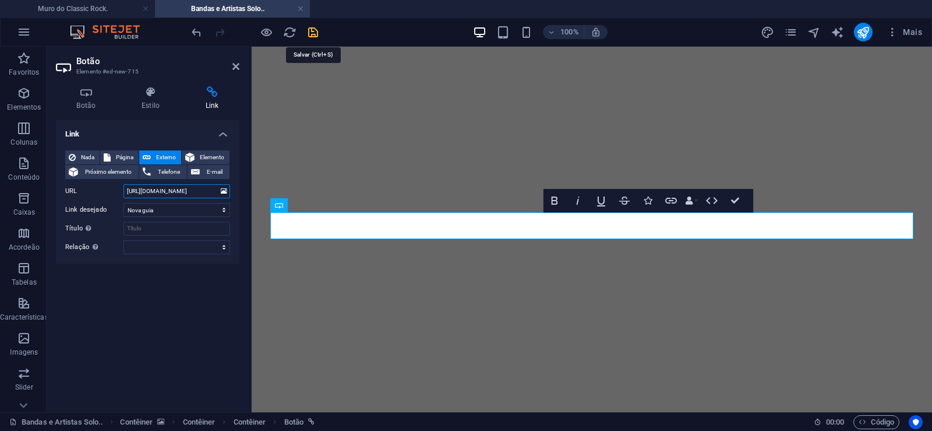
type input "[URL][DOMAIN_NAME]"
click at [311, 33] on icon "save" at bounding box center [312, 32] width 13 height 13
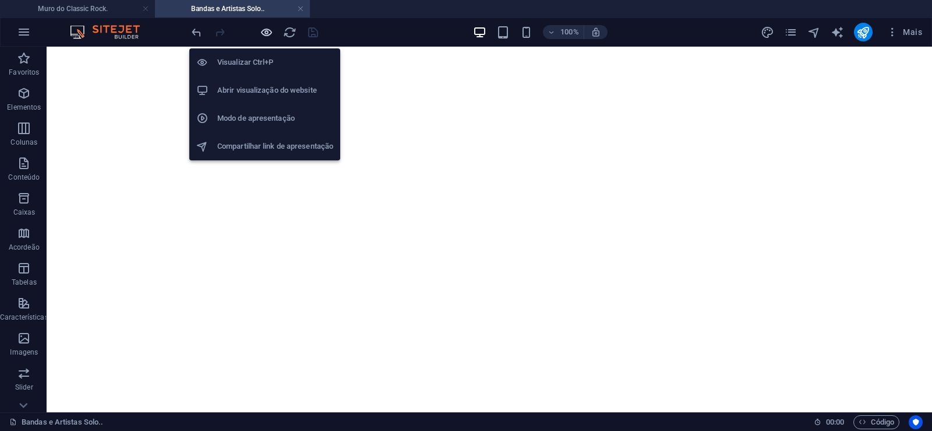
click at [263, 31] on icon "button" at bounding box center [266, 32] width 13 height 13
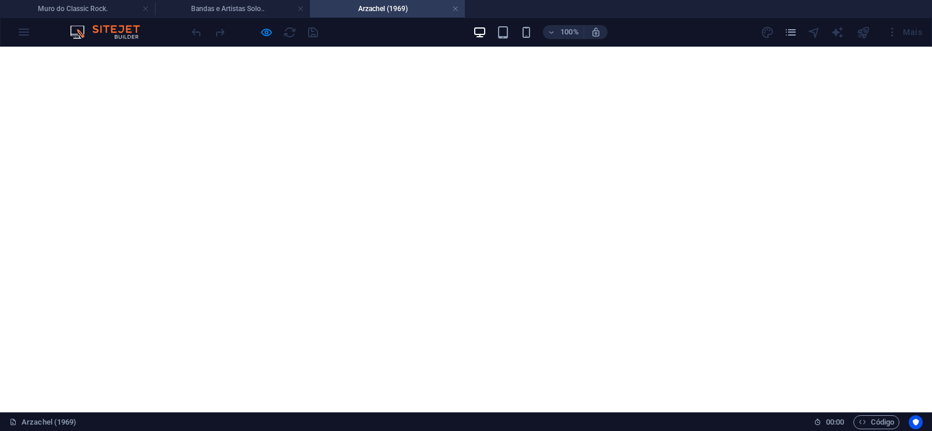
scroll to position [780, 0]
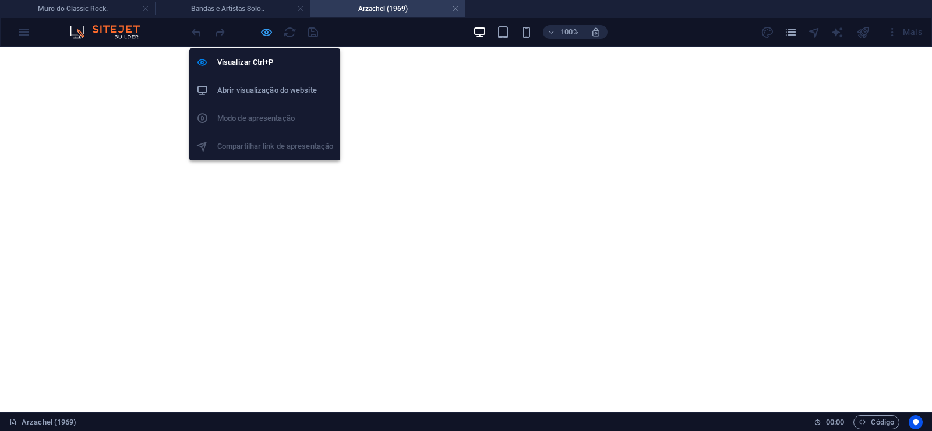
click at [260, 31] on icon "button" at bounding box center [266, 32] width 13 height 13
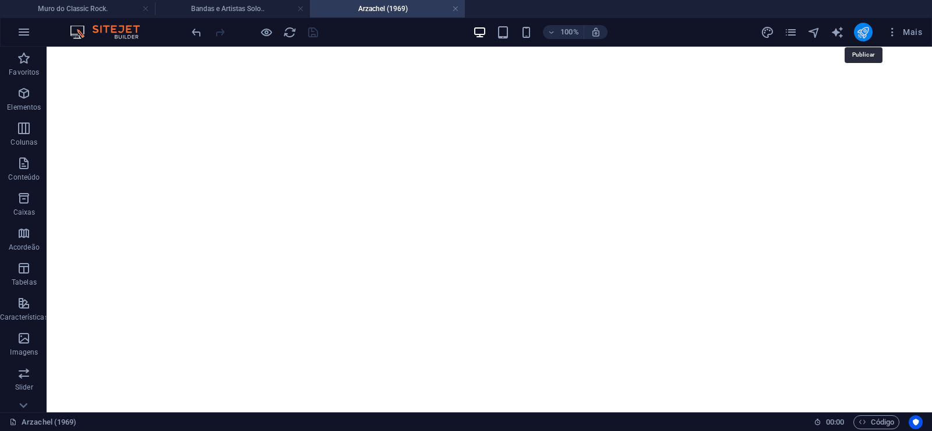
click at [859, 27] on icon "publish" at bounding box center [862, 32] width 13 height 13
